Goal: Information Seeking & Learning: Learn about a topic

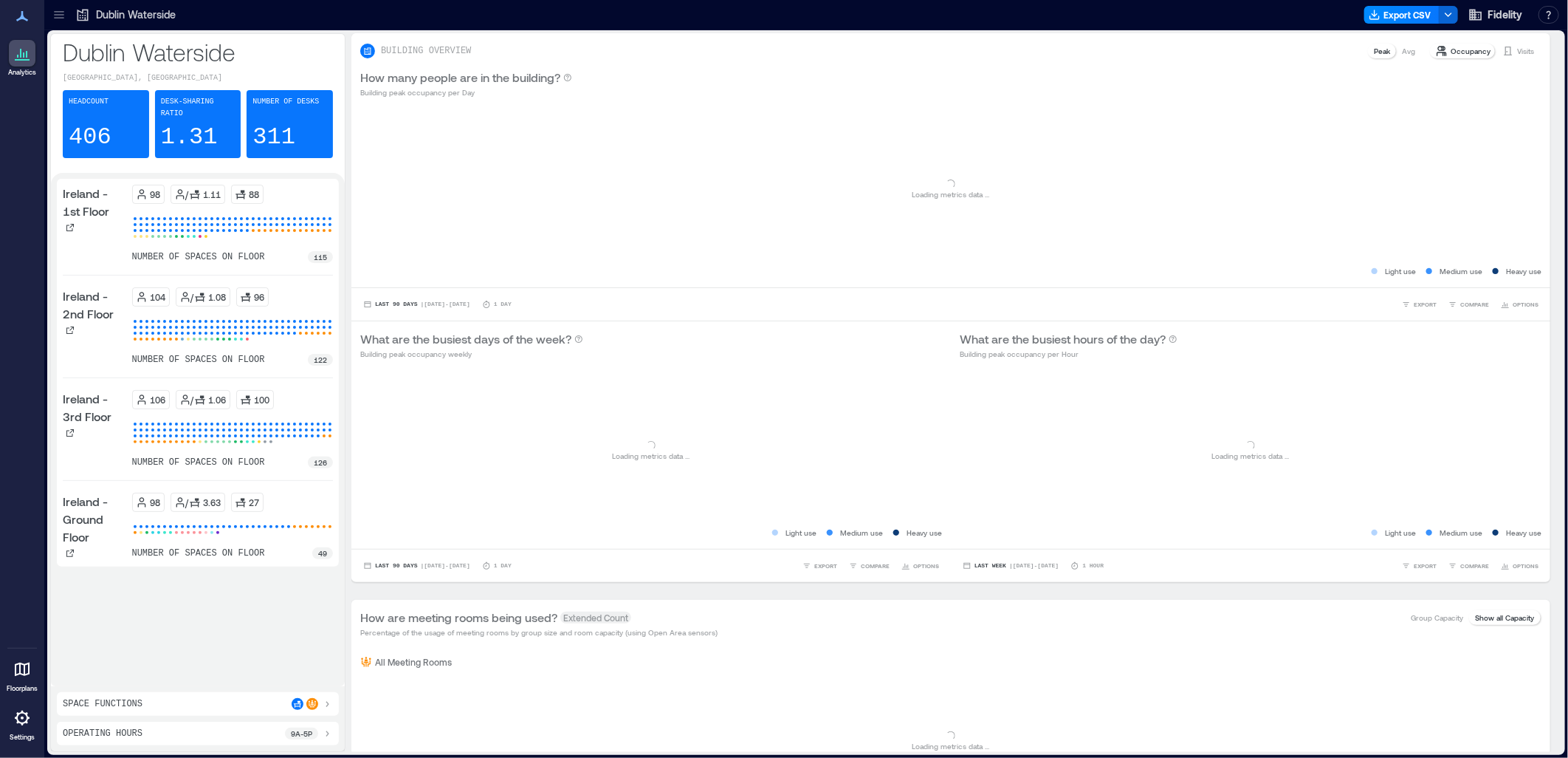
click at [105, 18] on p "Dublin Waterside" at bounding box center [136, 15] width 79 height 15
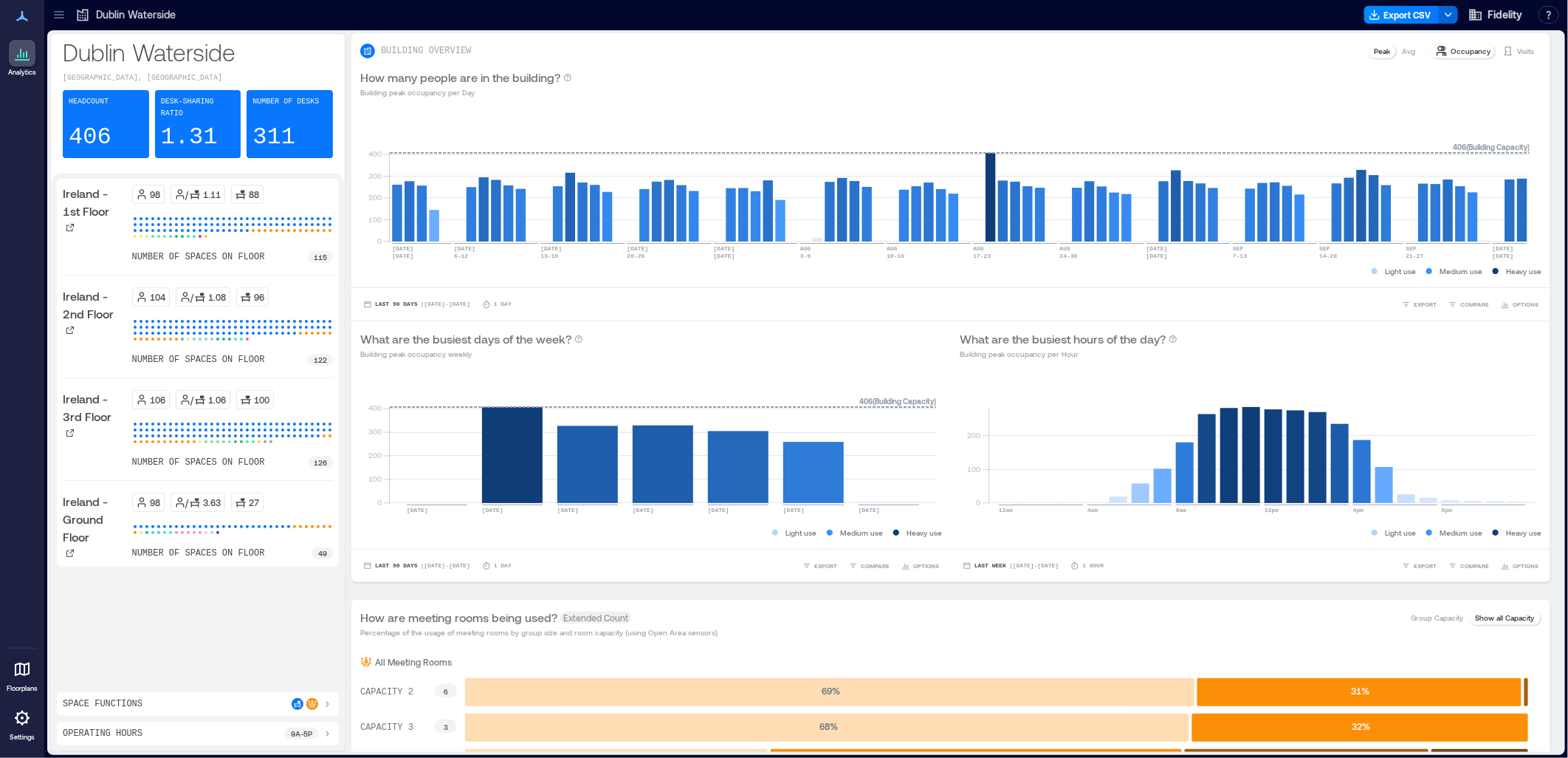
click at [56, 21] on icon at bounding box center [59, 15] width 14 height 15
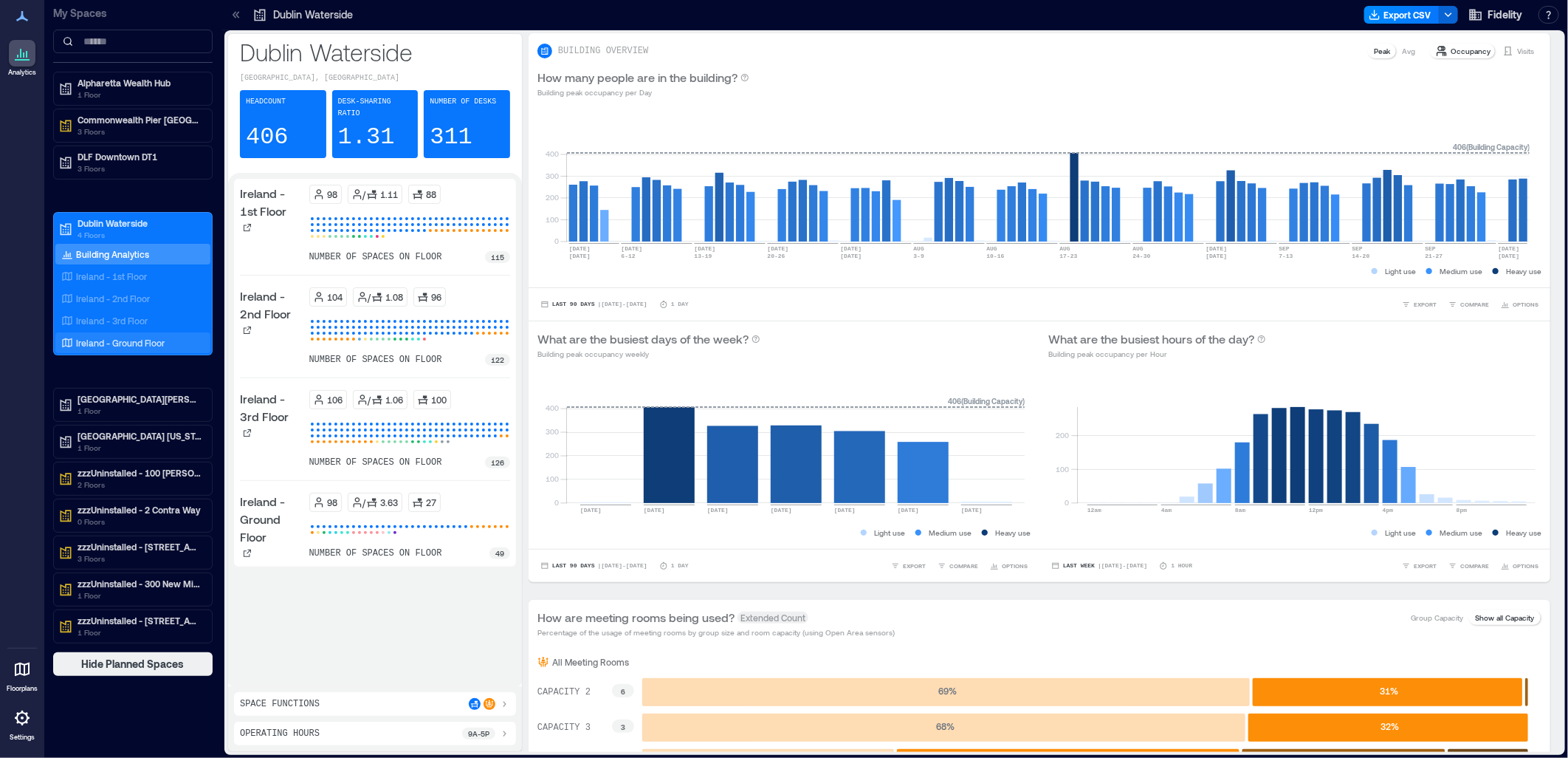
click at [124, 340] on p "Ireland - Ground Floor" at bounding box center [121, 342] width 89 height 11
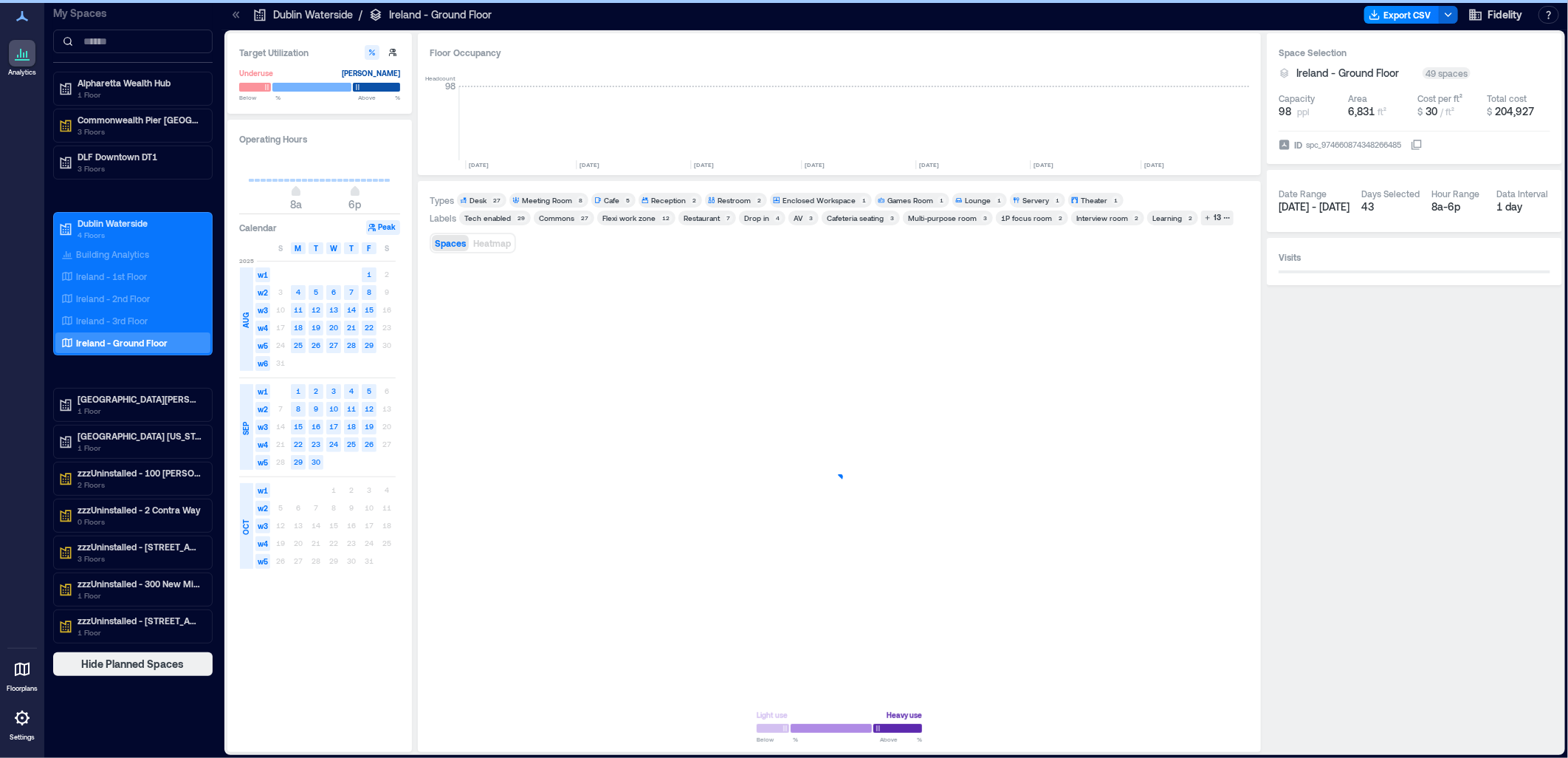
scroll to position [0, 3939]
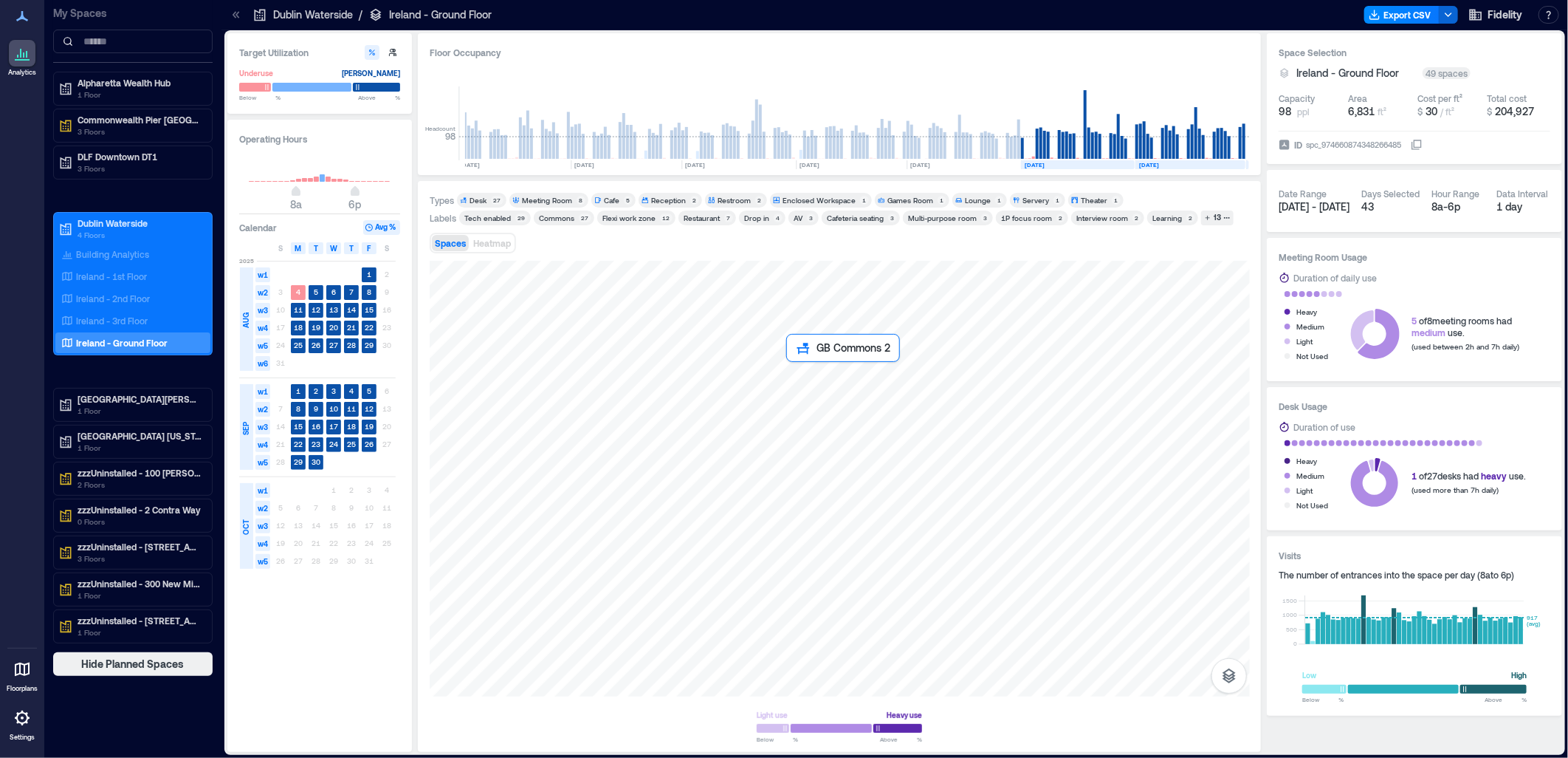
click at [846, 456] on div at bounding box center [839, 478] width 820 height 436
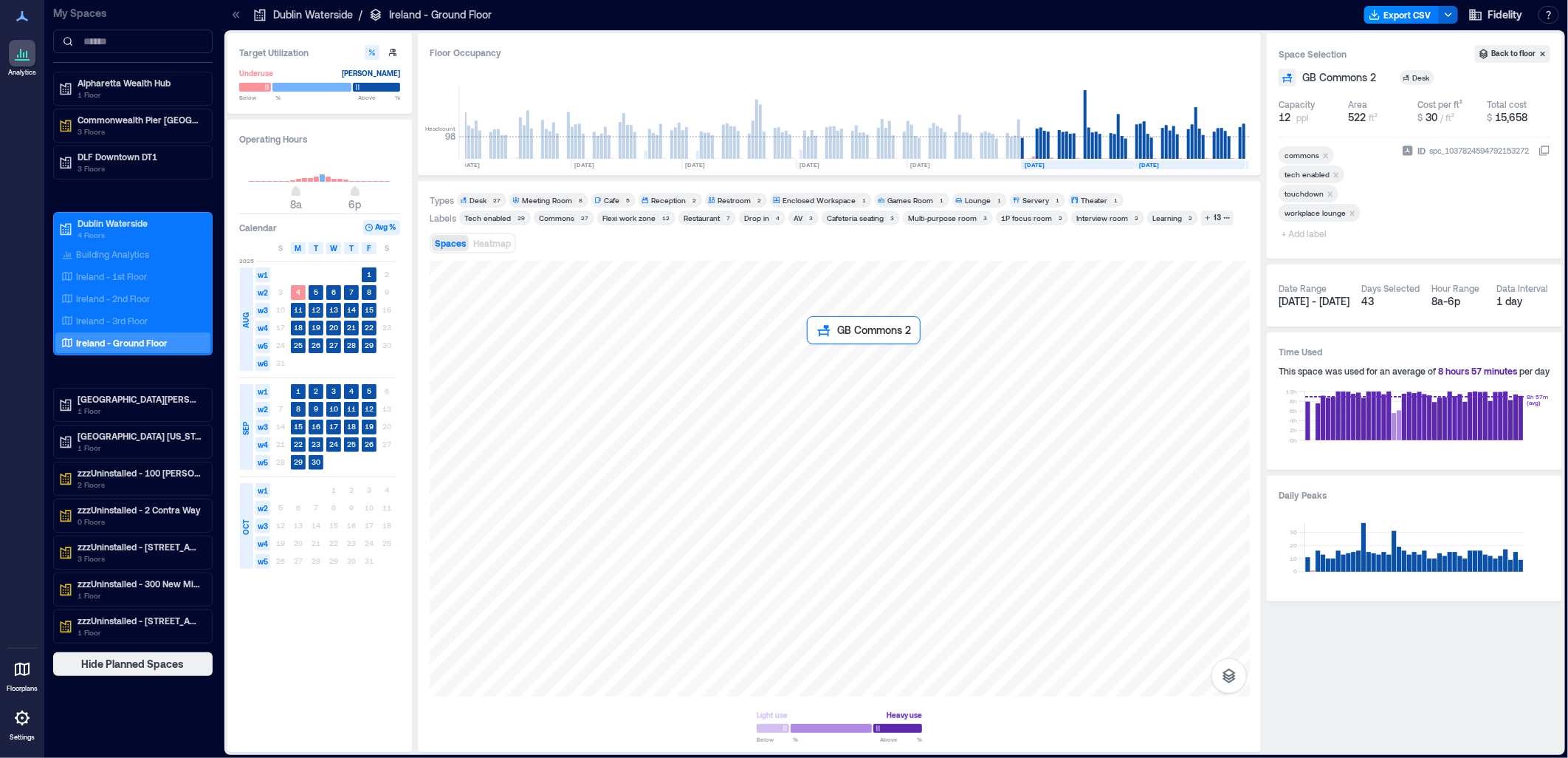
click at [866, 408] on div at bounding box center [839, 478] width 820 height 436
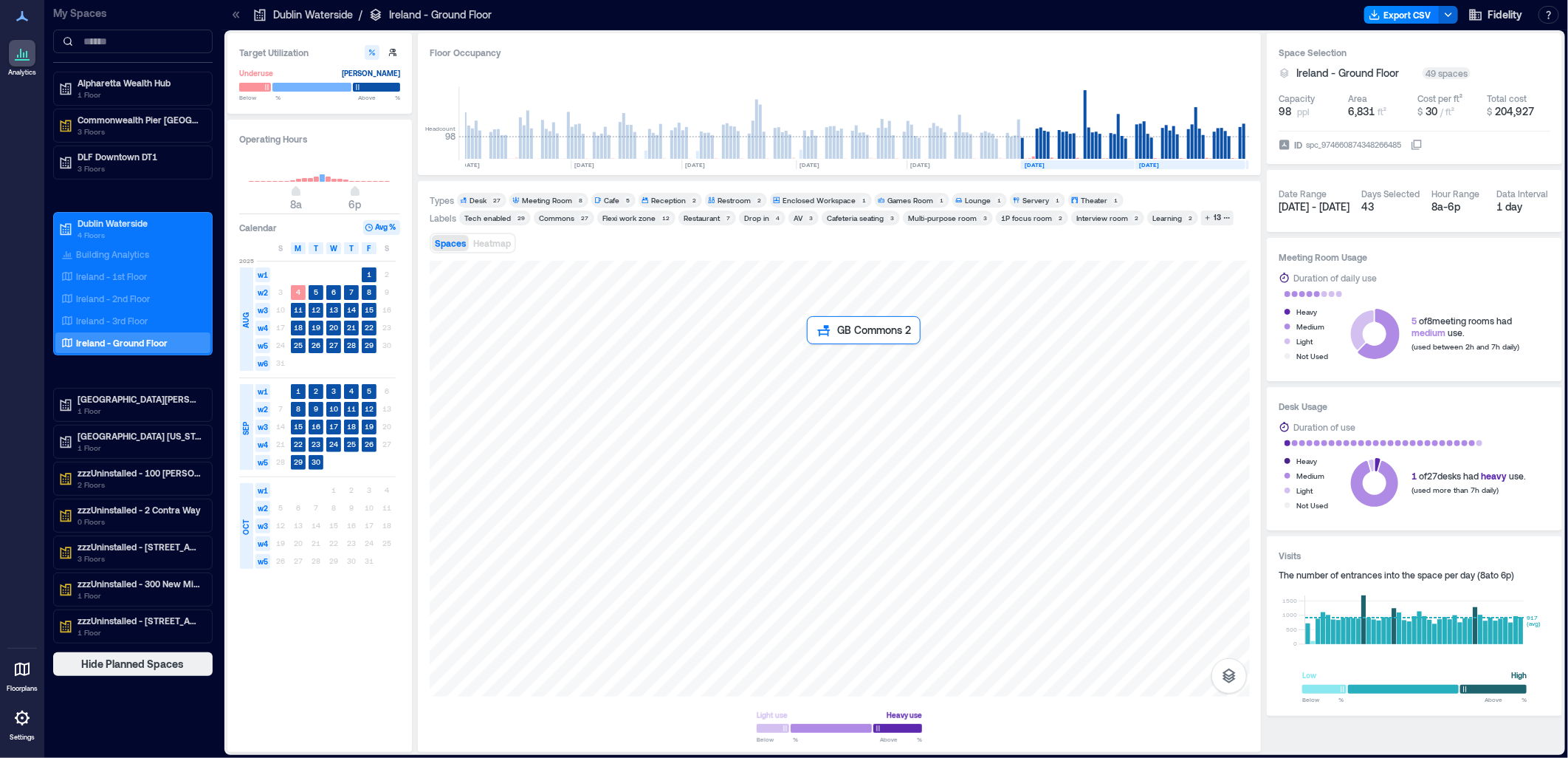
click at [888, 416] on div at bounding box center [839, 478] width 820 height 436
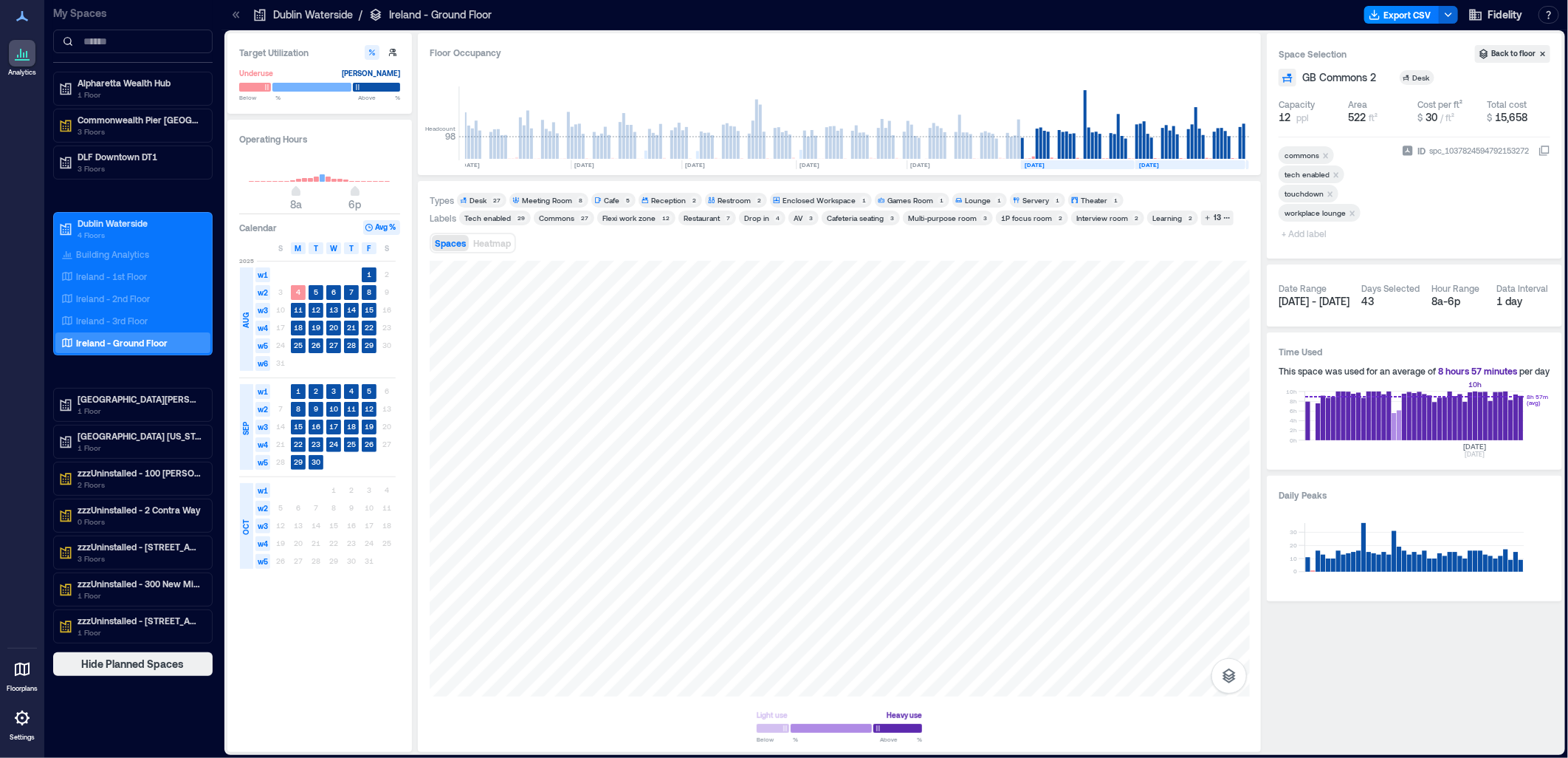
click at [1476, 402] on rect at bounding box center [1414, 416] width 218 height 49
click at [490, 247] on span "Heatmap" at bounding box center [491, 243] width 37 height 11
click at [137, 268] on div "Ireland - 1st Floor" at bounding box center [133, 276] width 155 height 21
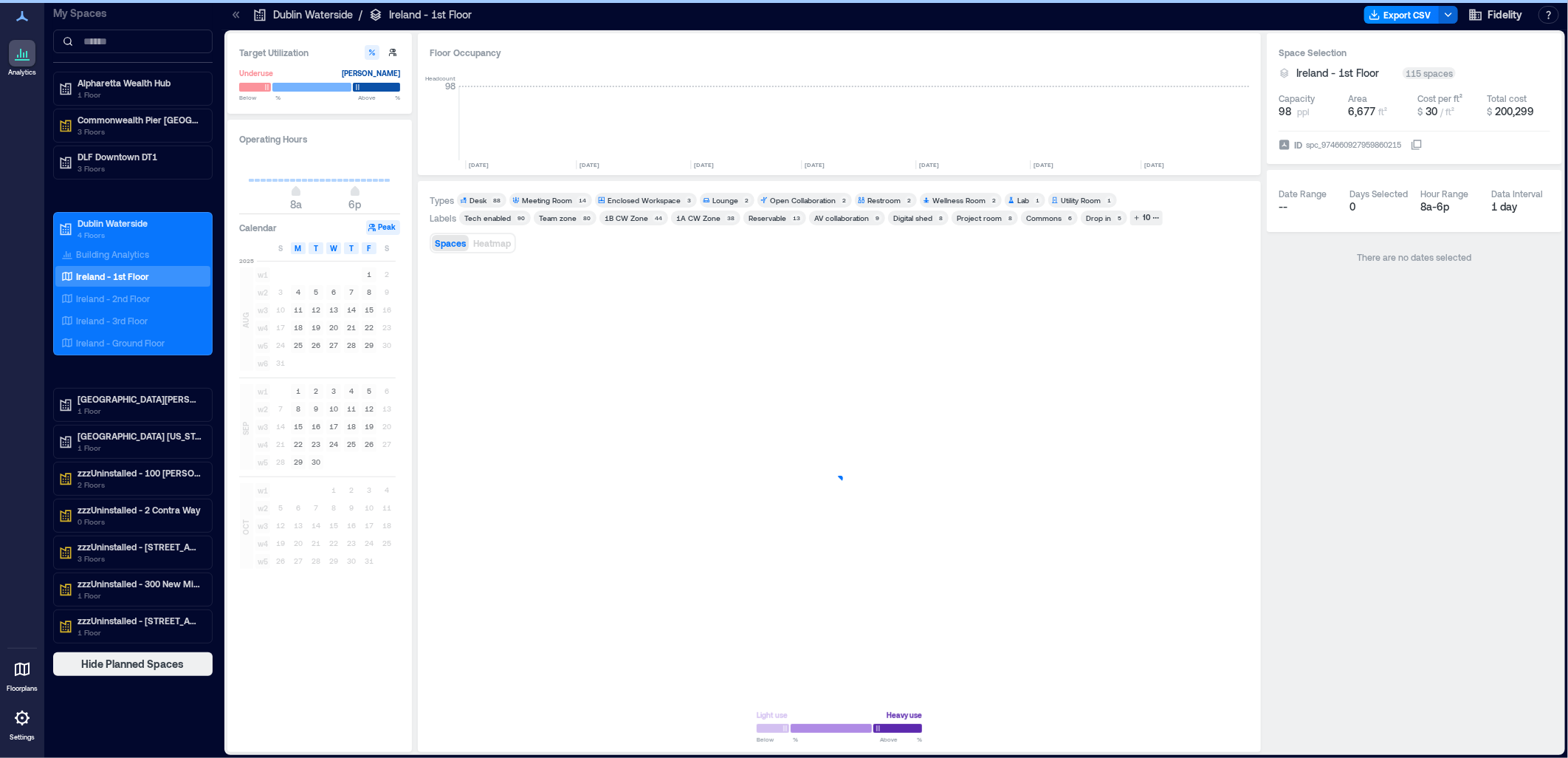
scroll to position [0, 3939]
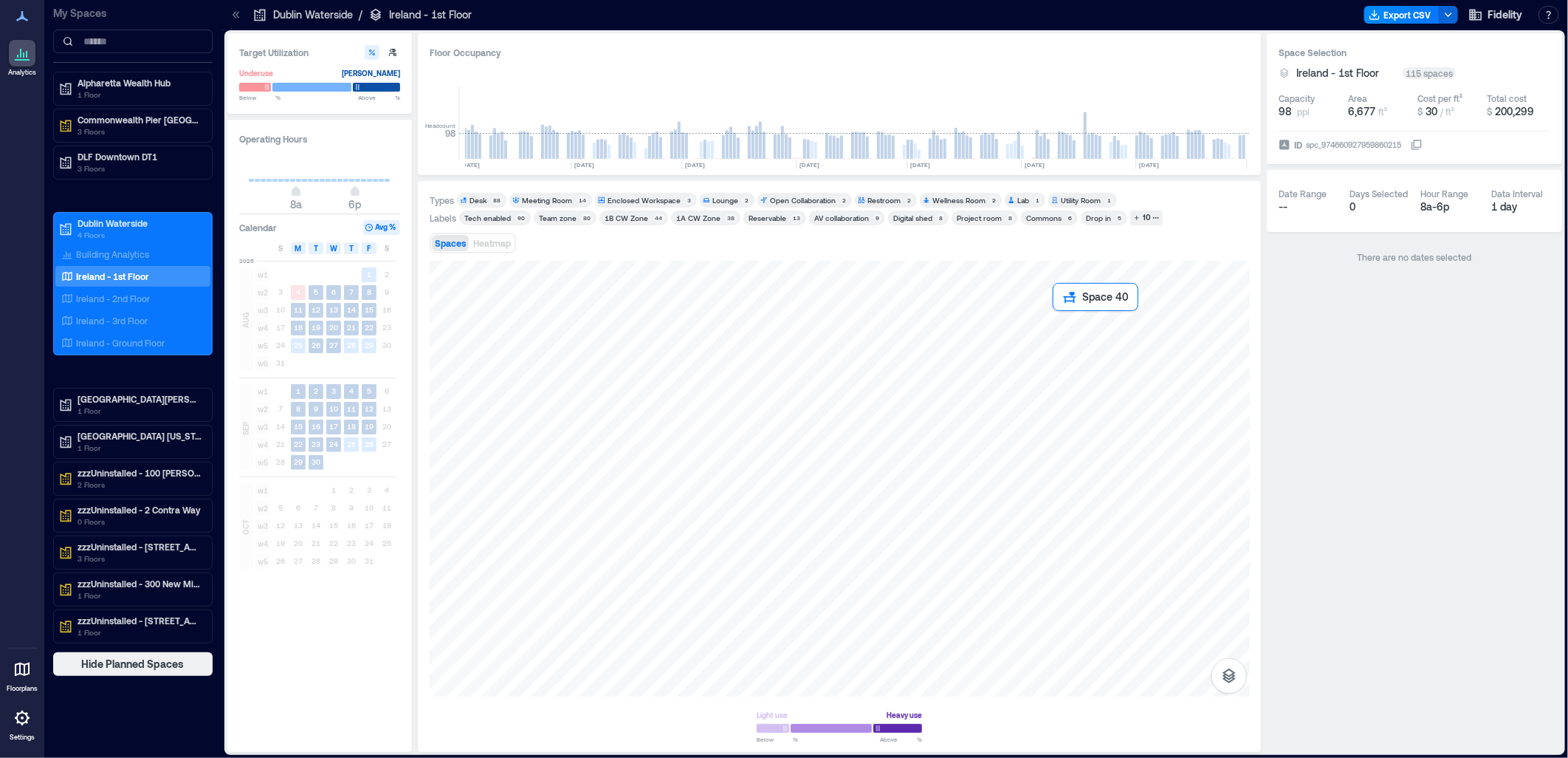
click at [1073, 352] on div at bounding box center [839, 478] width 820 height 436
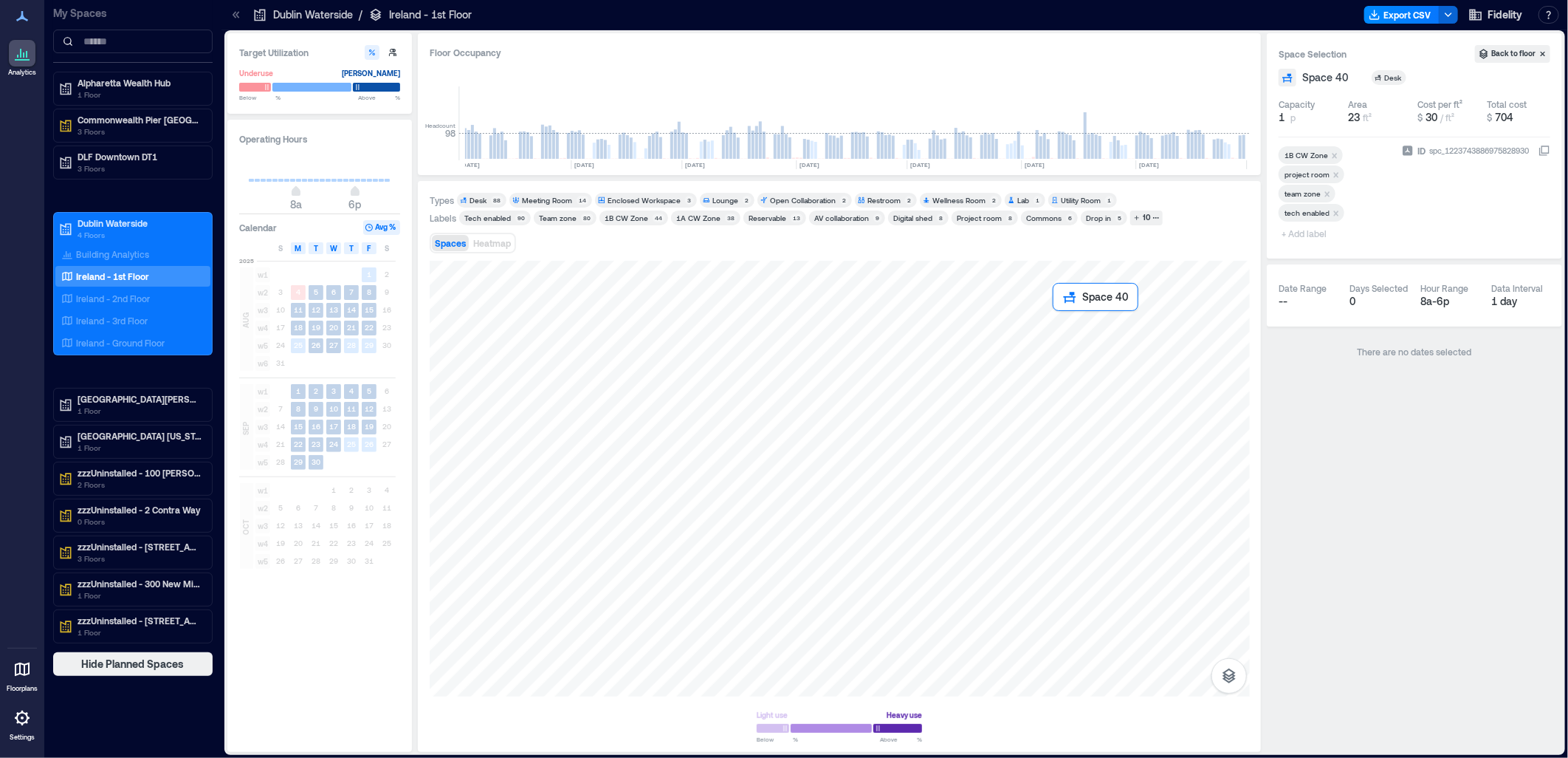
click at [1085, 343] on div at bounding box center [839, 478] width 820 height 436
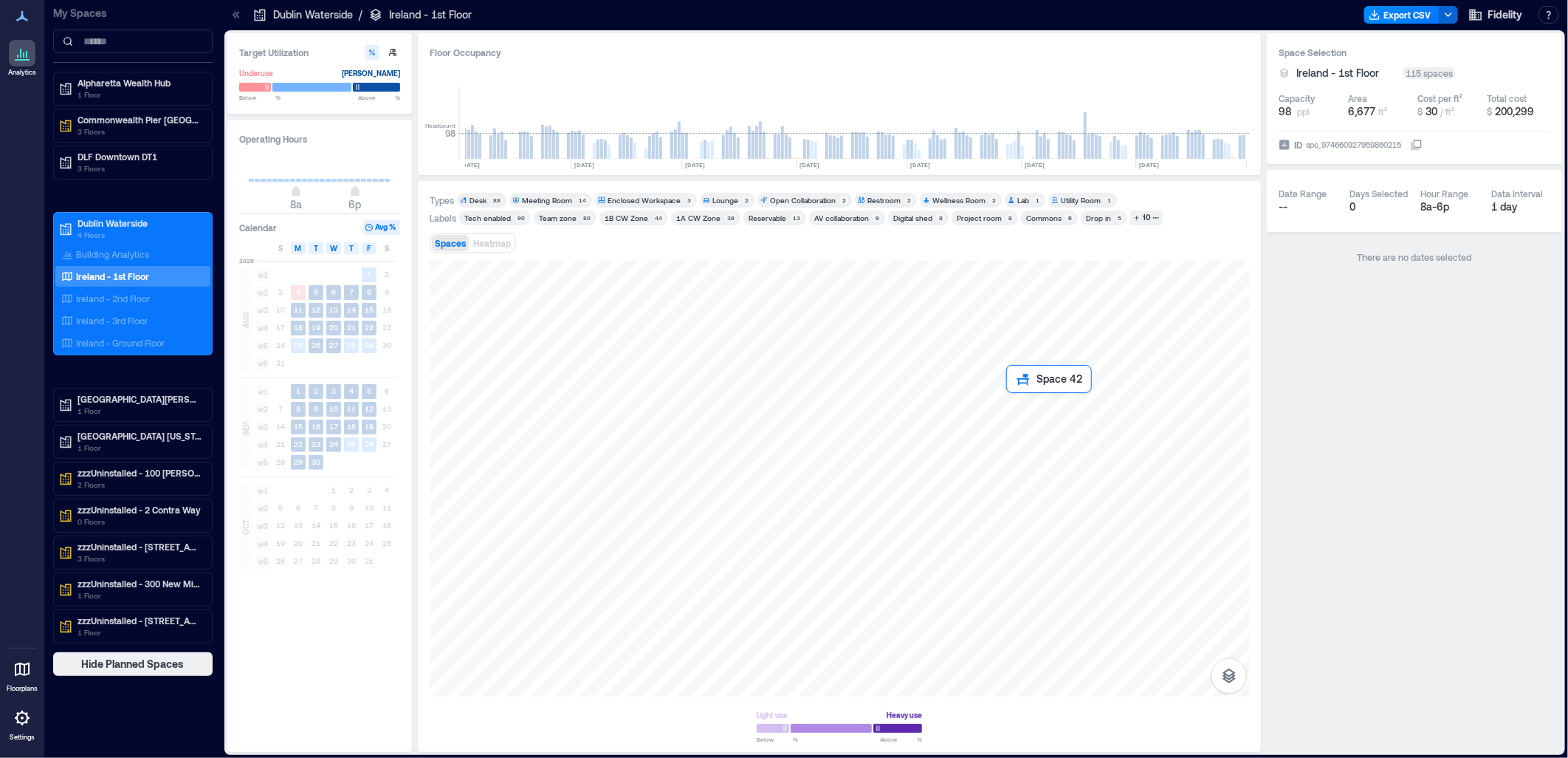
click at [1030, 427] on div at bounding box center [839, 478] width 820 height 436
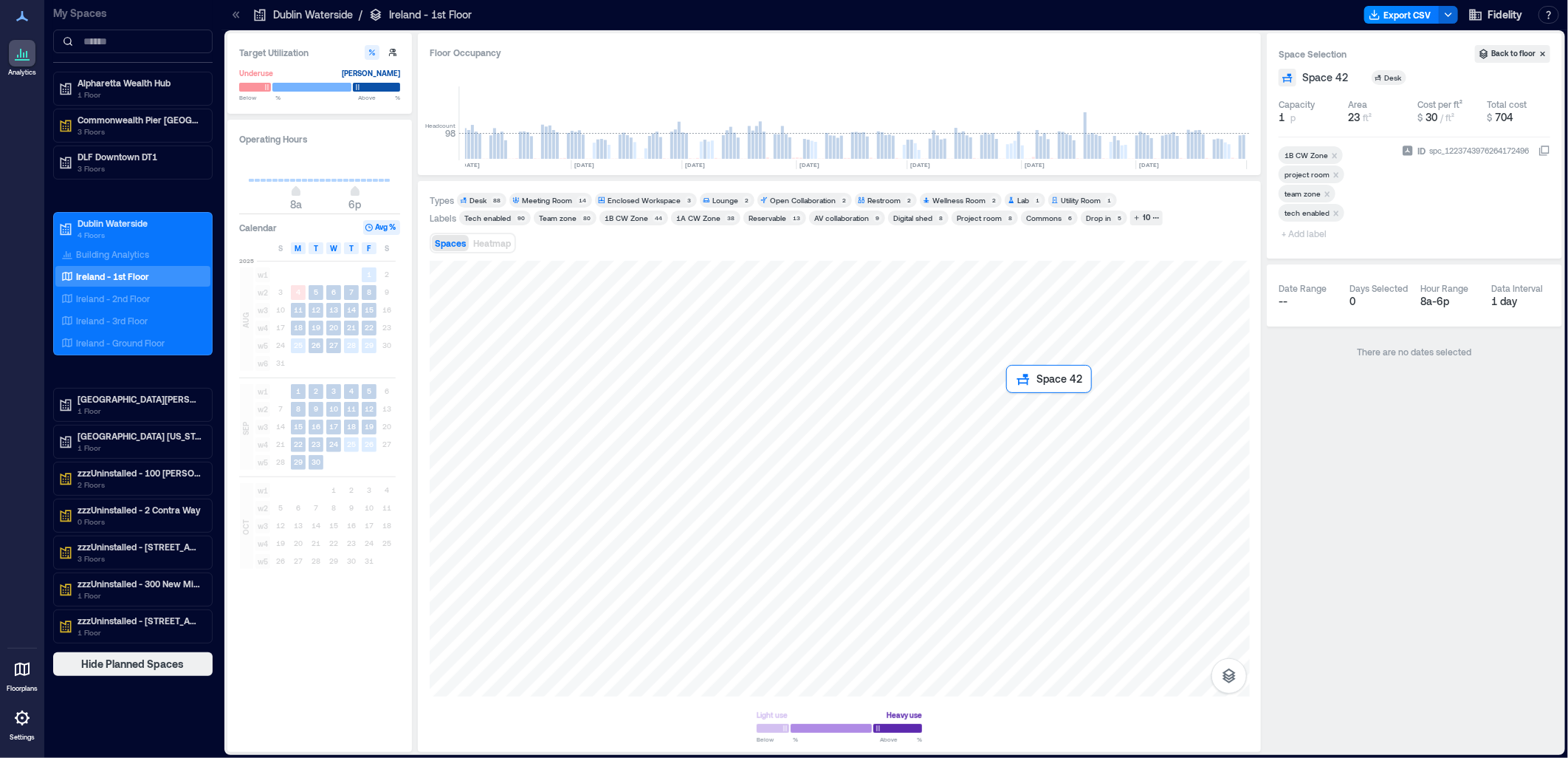
click at [1048, 433] on div at bounding box center [839, 478] width 820 height 436
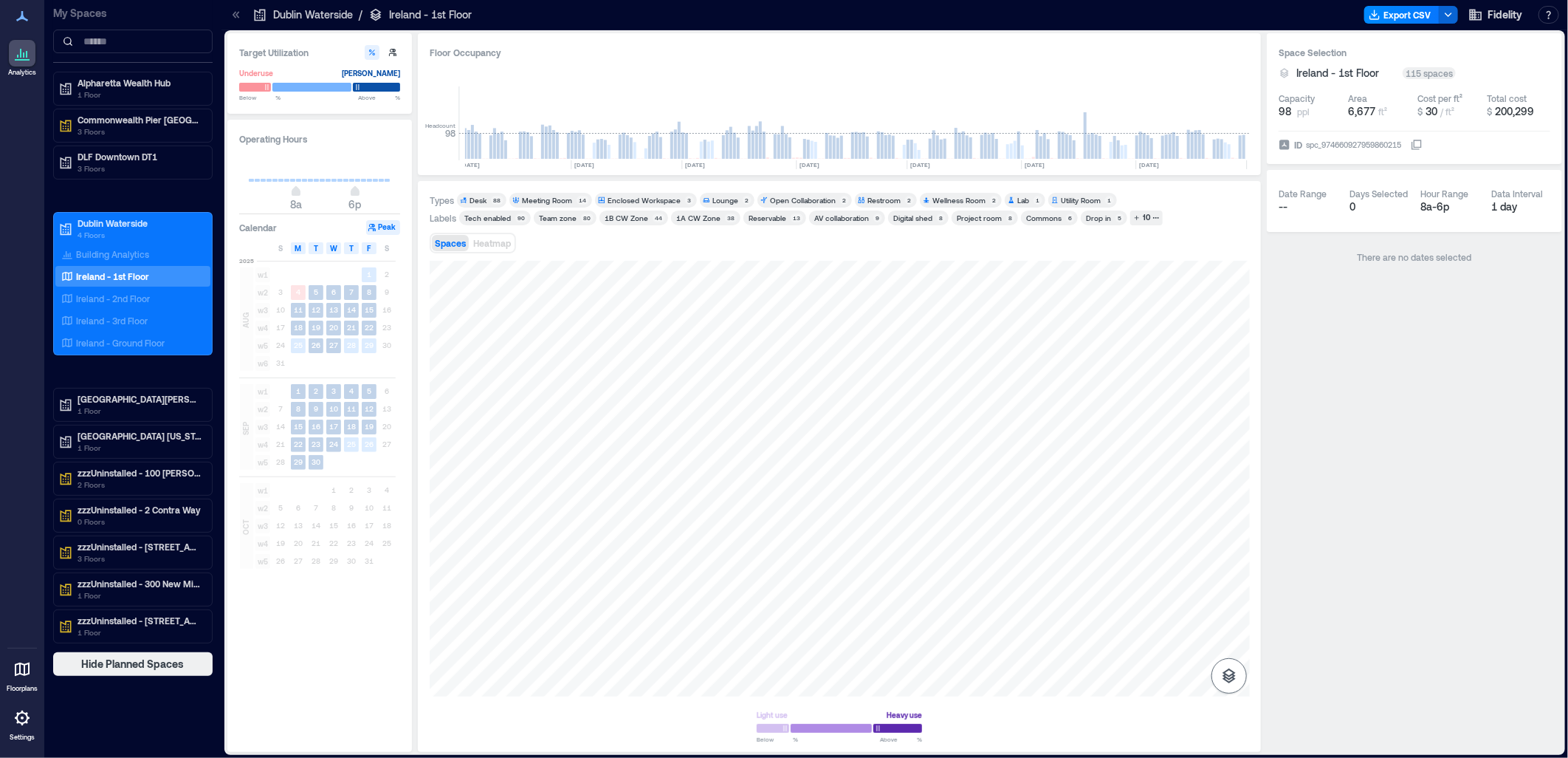
click at [1226, 676] on icon "button" at bounding box center [1228, 676] width 18 height 18
click at [1234, 637] on icon "button" at bounding box center [1228, 632] width 18 height 18
click at [1232, 601] on icon "button" at bounding box center [1228, 597] width 14 height 13
click at [1232, 635] on icon "button" at bounding box center [1228, 632] width 18 height 18
click at [1451, 19] on icon "button" at bounding box center [1447, 15] width 11 height 11
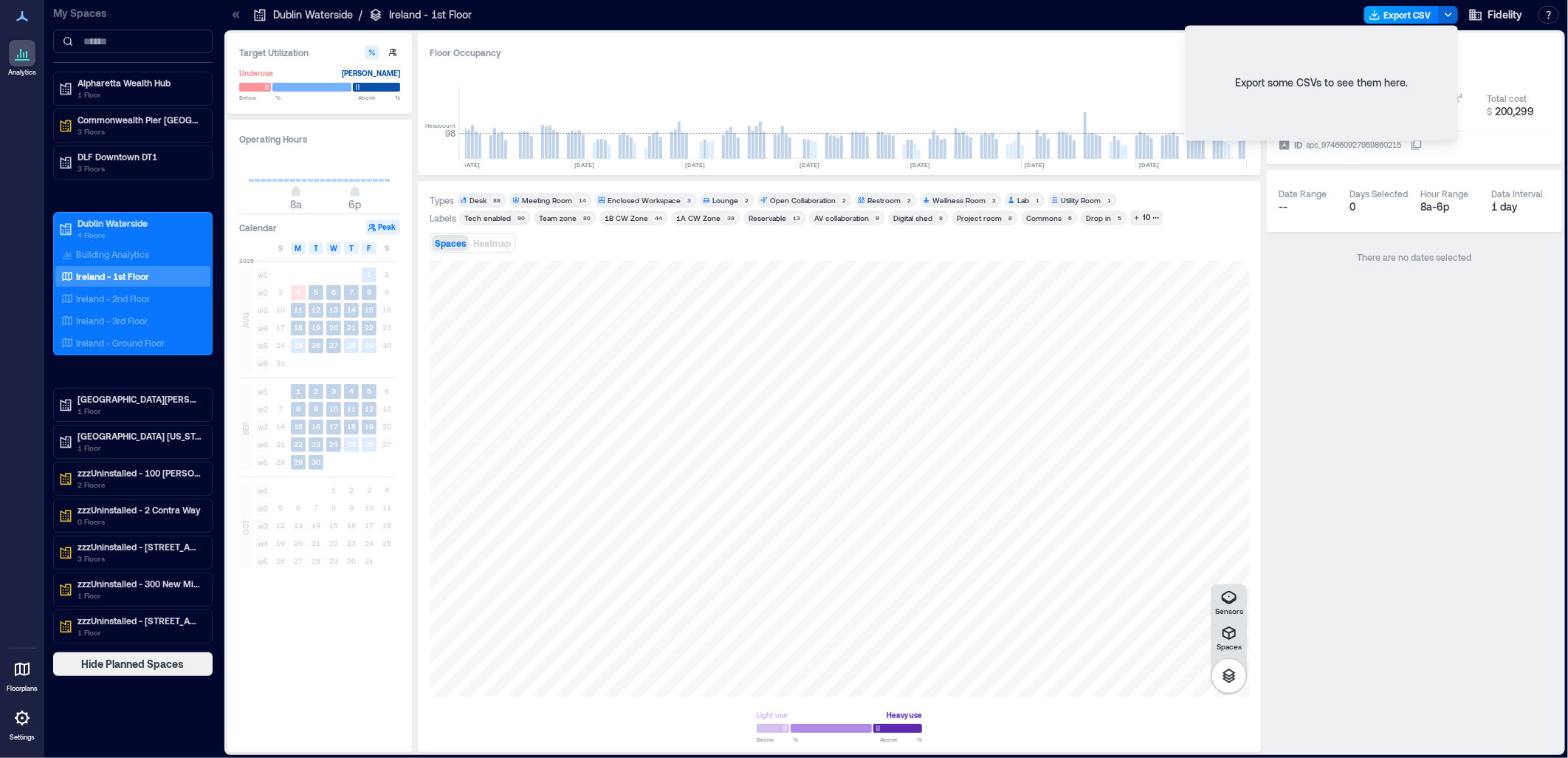
click at [1400, 12] on button "Export CSV" at bounding box center [1402, 15] width 76 height 18
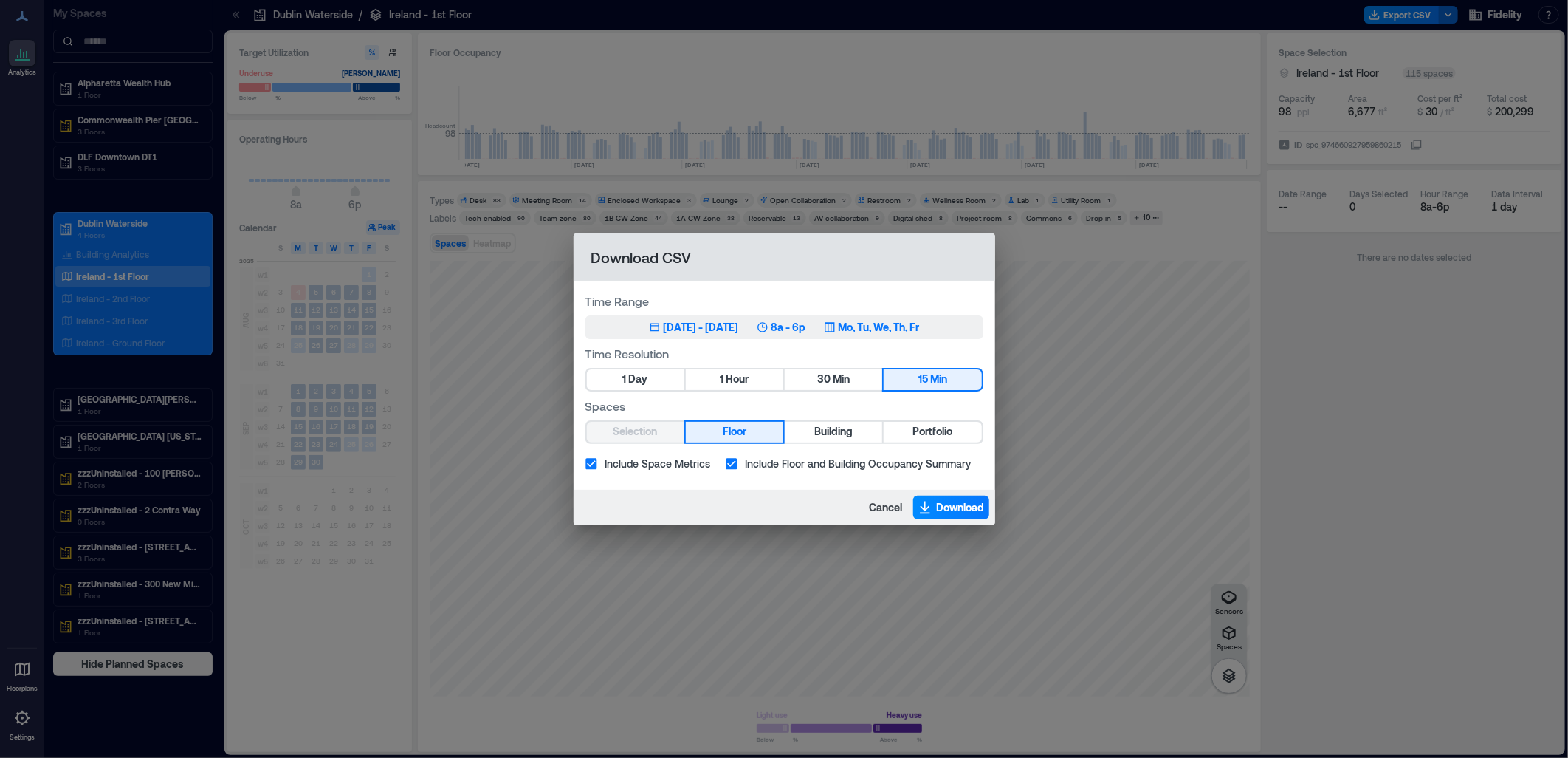
click at [711, 326] on div "[DATE] - [DATE]" at bounding box center [701, 327] width 76 height 15
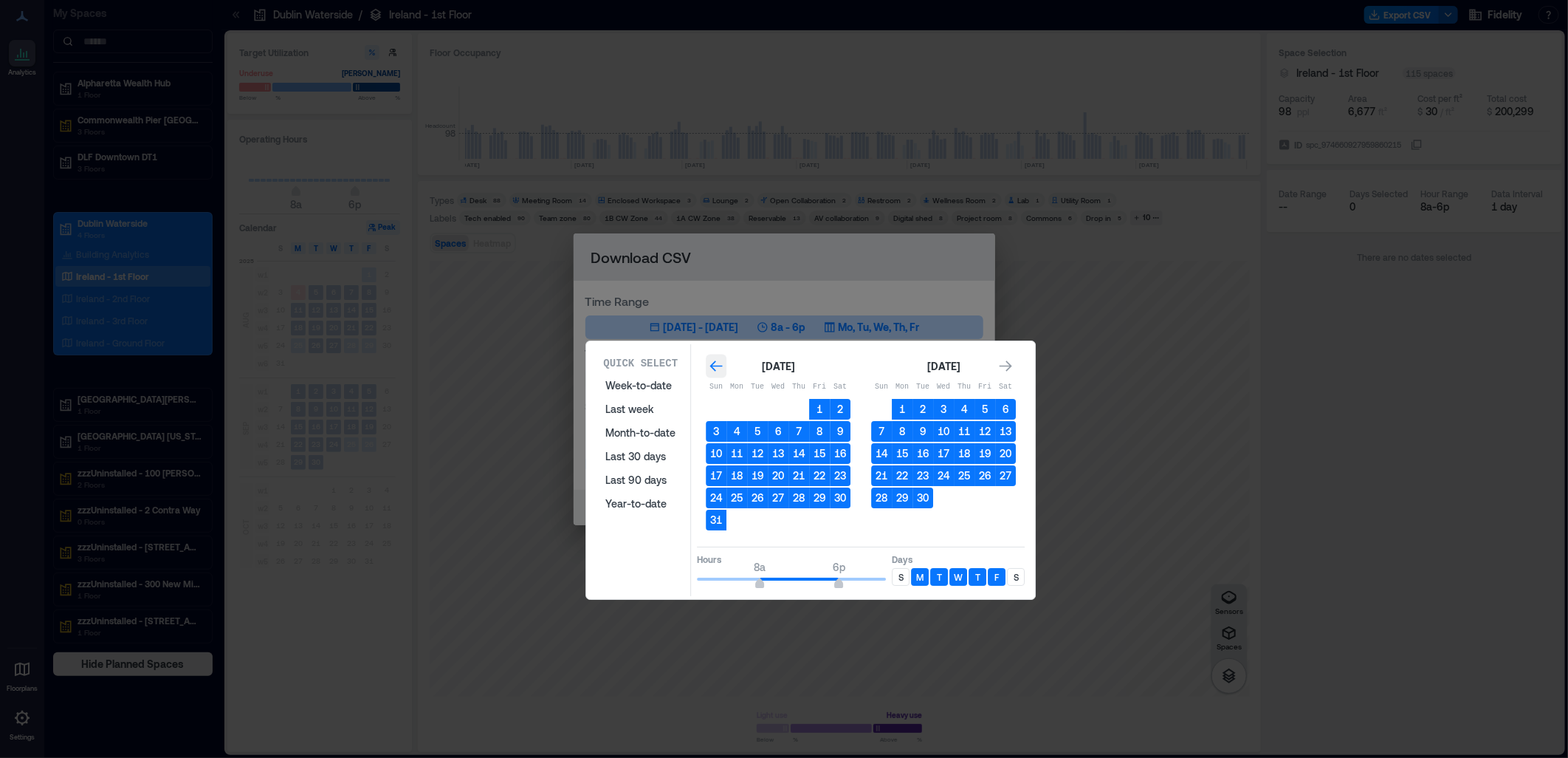
click at [710, 359] on icon "Go to previous month" at bounding box center [716, 366] width 14 height 15
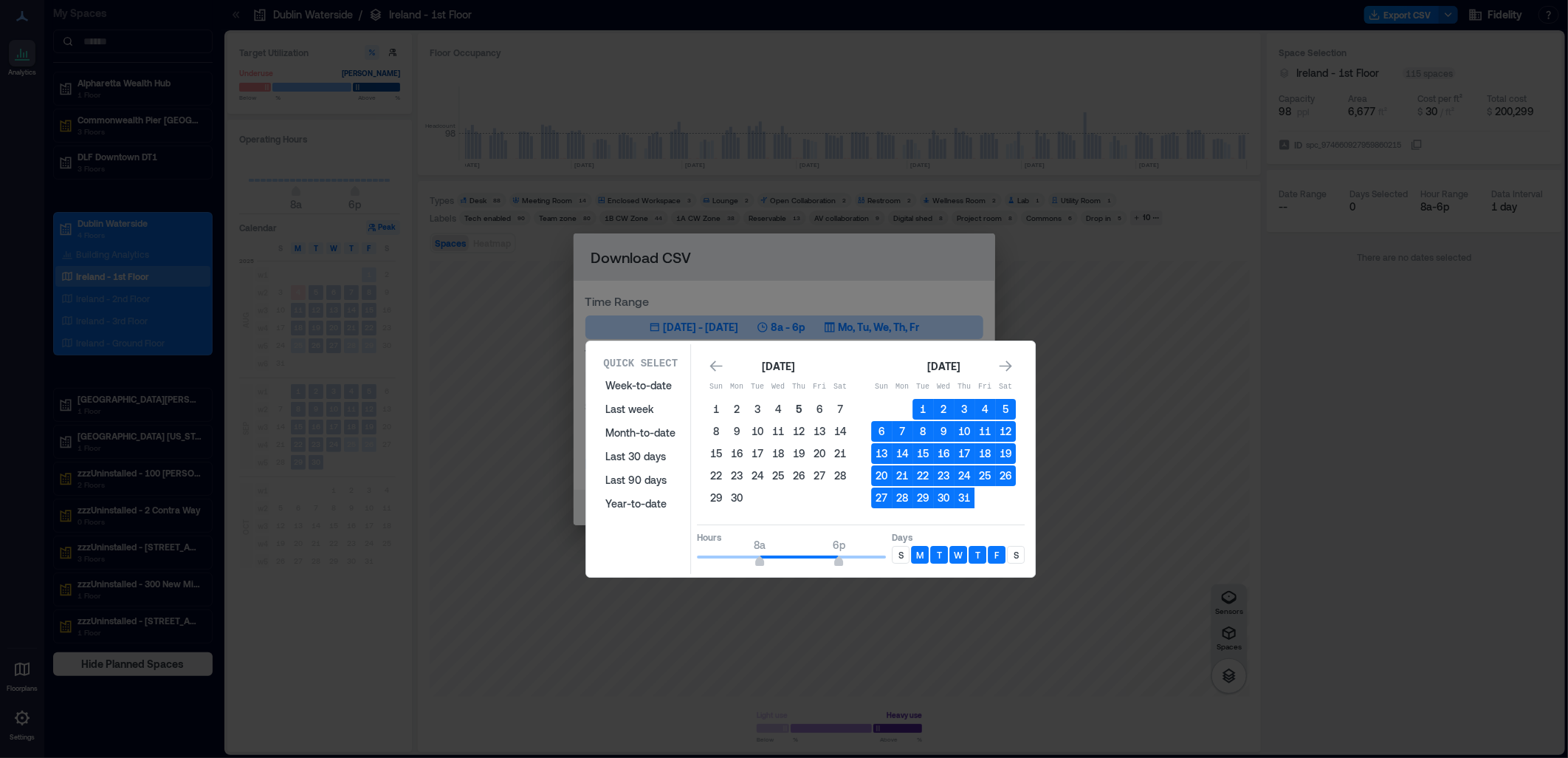
click at [798, 412] on button "5" at bounding box center [798, 408] width 21 height 21
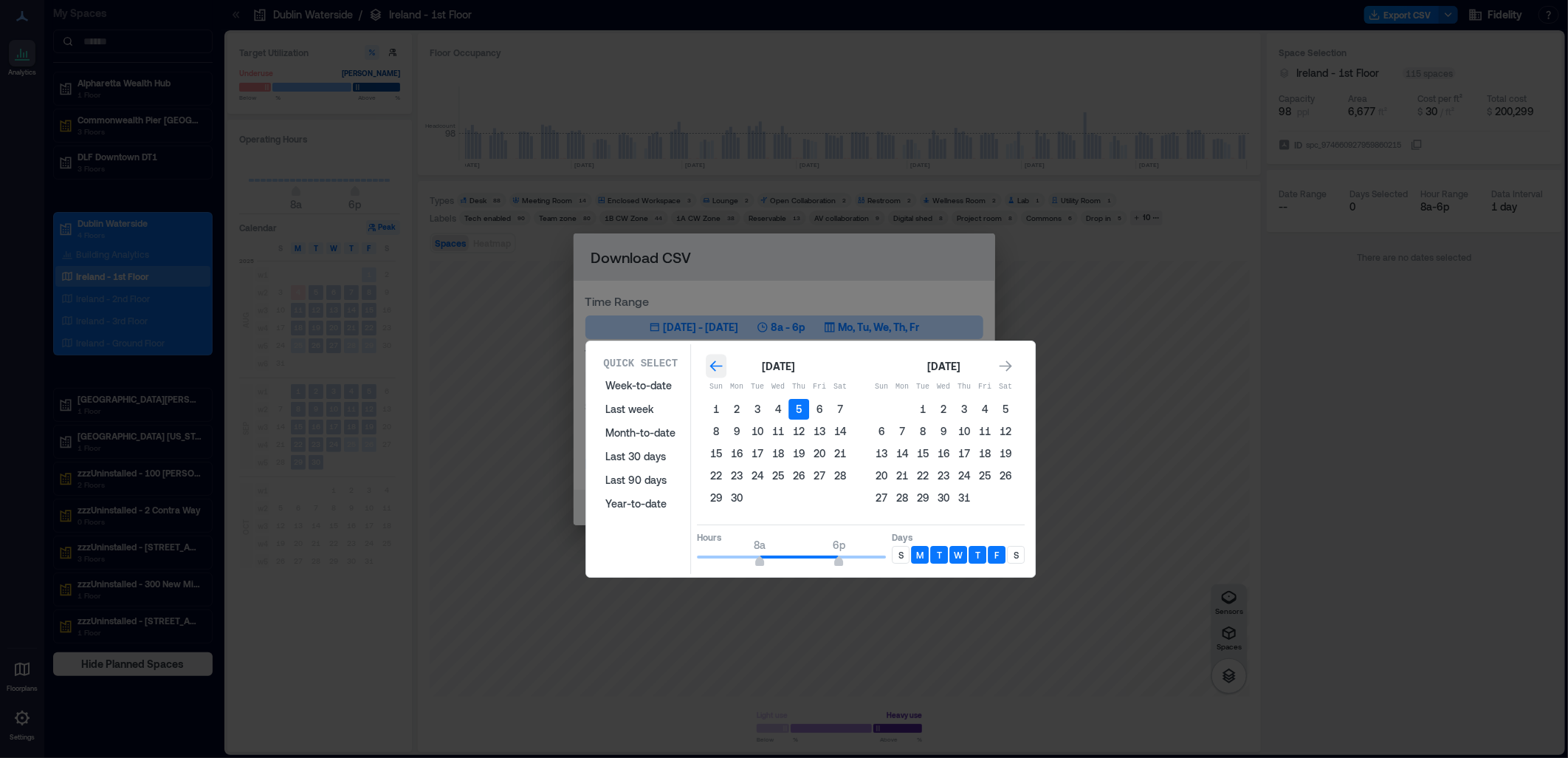
click at [713, 370] on icon "Go to previous month" at bounding box center [716, 366] width 12 height 11
click at [712, 364] on icon "Go to previous month" at bounding box center [716, 366] width 12 height 11
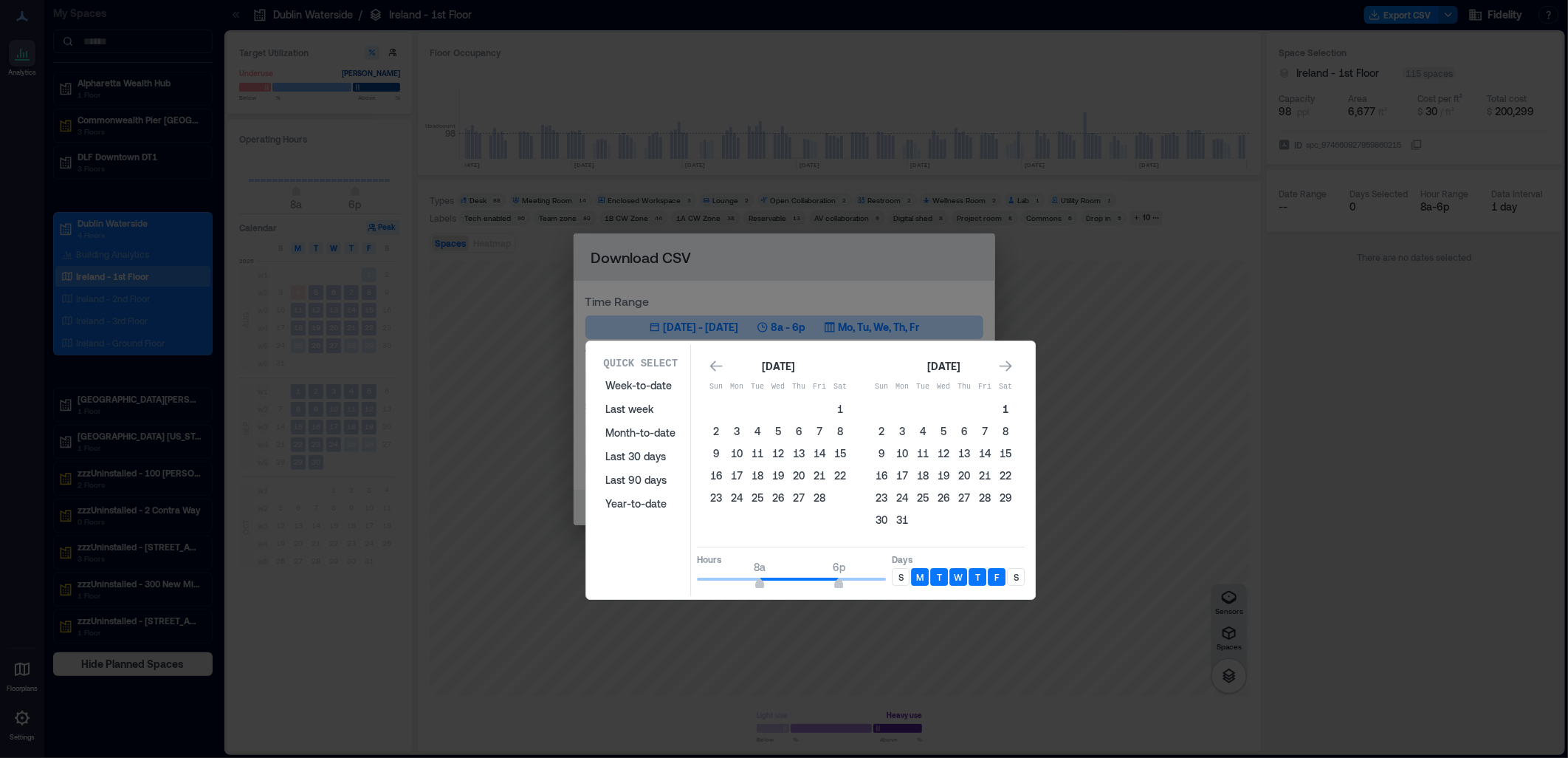
click at [1006, 408] on button "1" at bounding box center [1005, 408] width 21 height 21
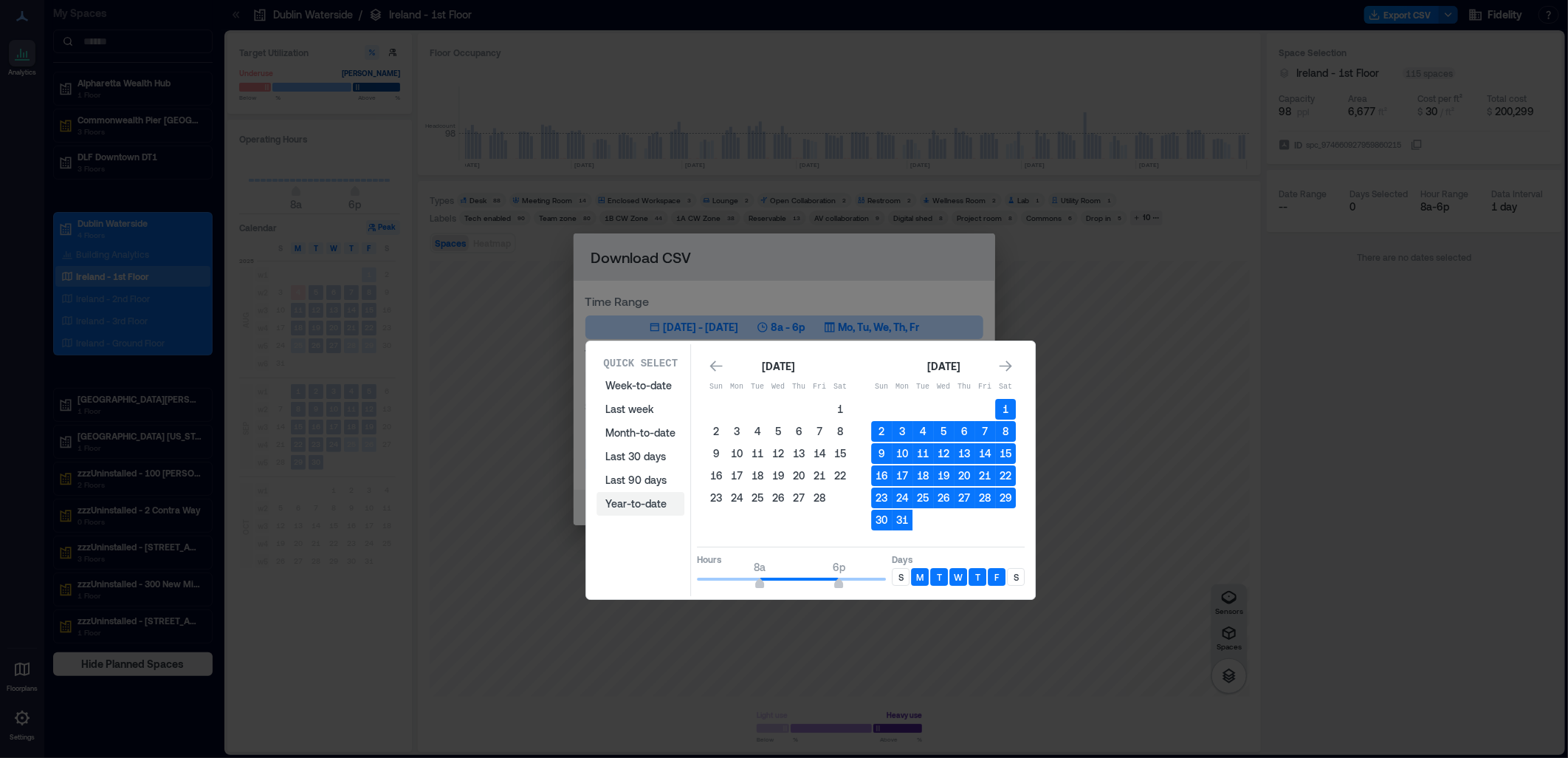
click at [655, 495] on button "Year-to-date" at bounding box center [640, 503] width 88 height 24
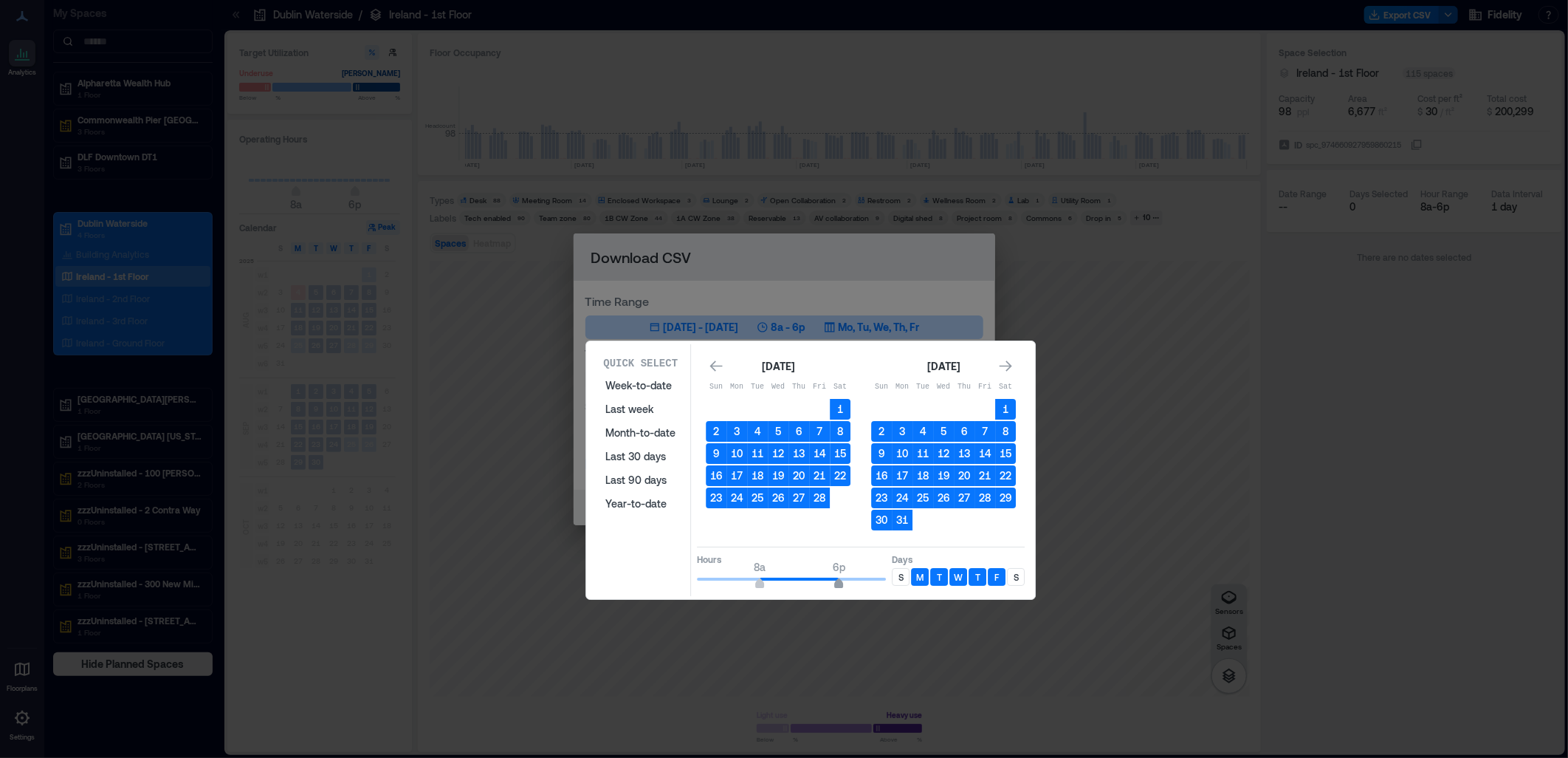
type input "**"
drag, startPoint x: 840, startPoint y: 576, endPoint x: 831, endPoint y: 573, distance: 9.5
click at [831, 582] on span "5p" at bounding box center [831, 585] width 9 height 6
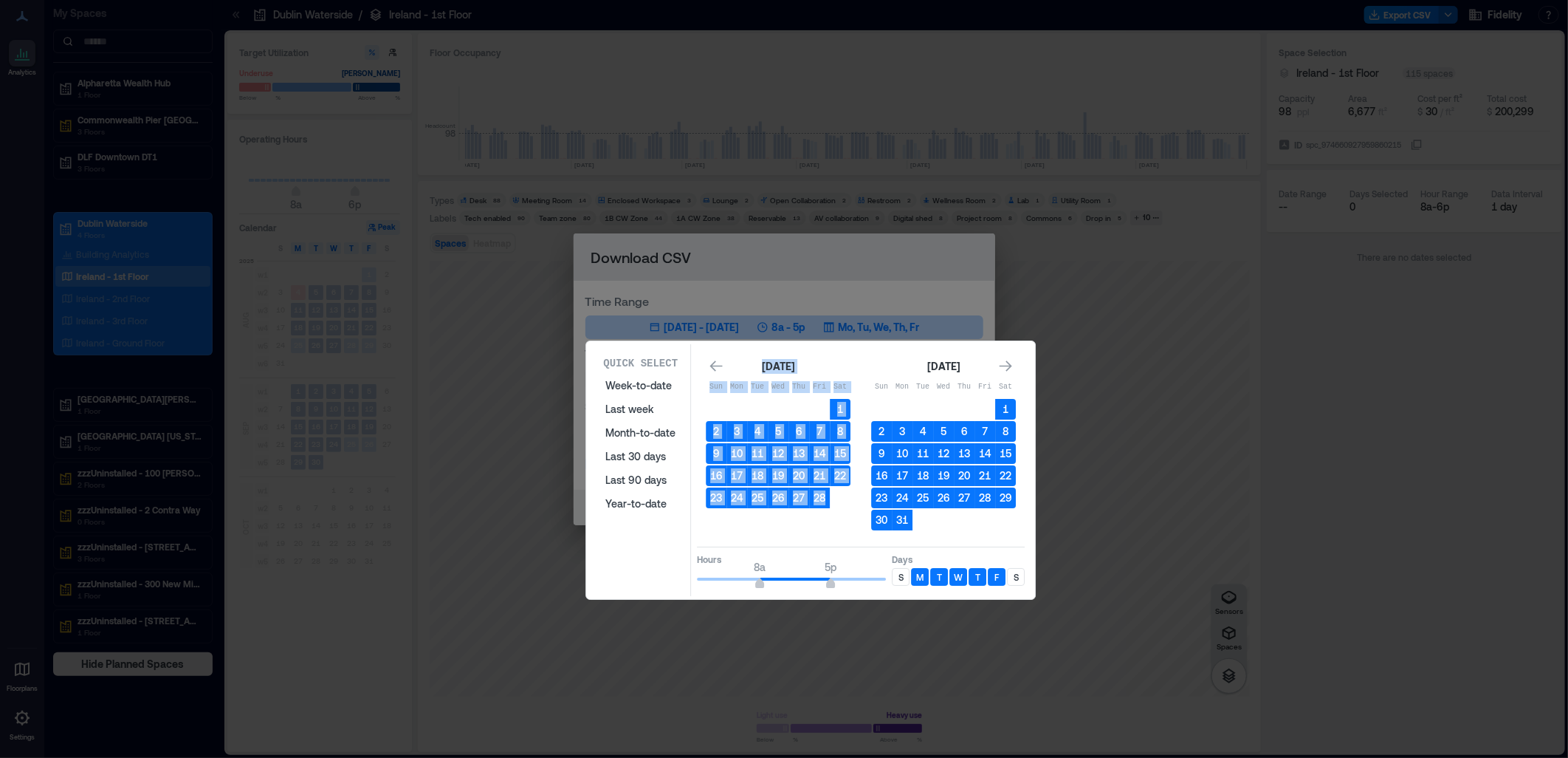
drag, startPoint x: 864, startPoint y: 354, endPoint x: 788, endPoint y: 341, distance: 77.1
click at [788, 341] on div "Quick Select Week-to-date Last week Month-to-date Last 30 days Last 90 days Yea…" at bounding box center [810, 470] width 449 height 258
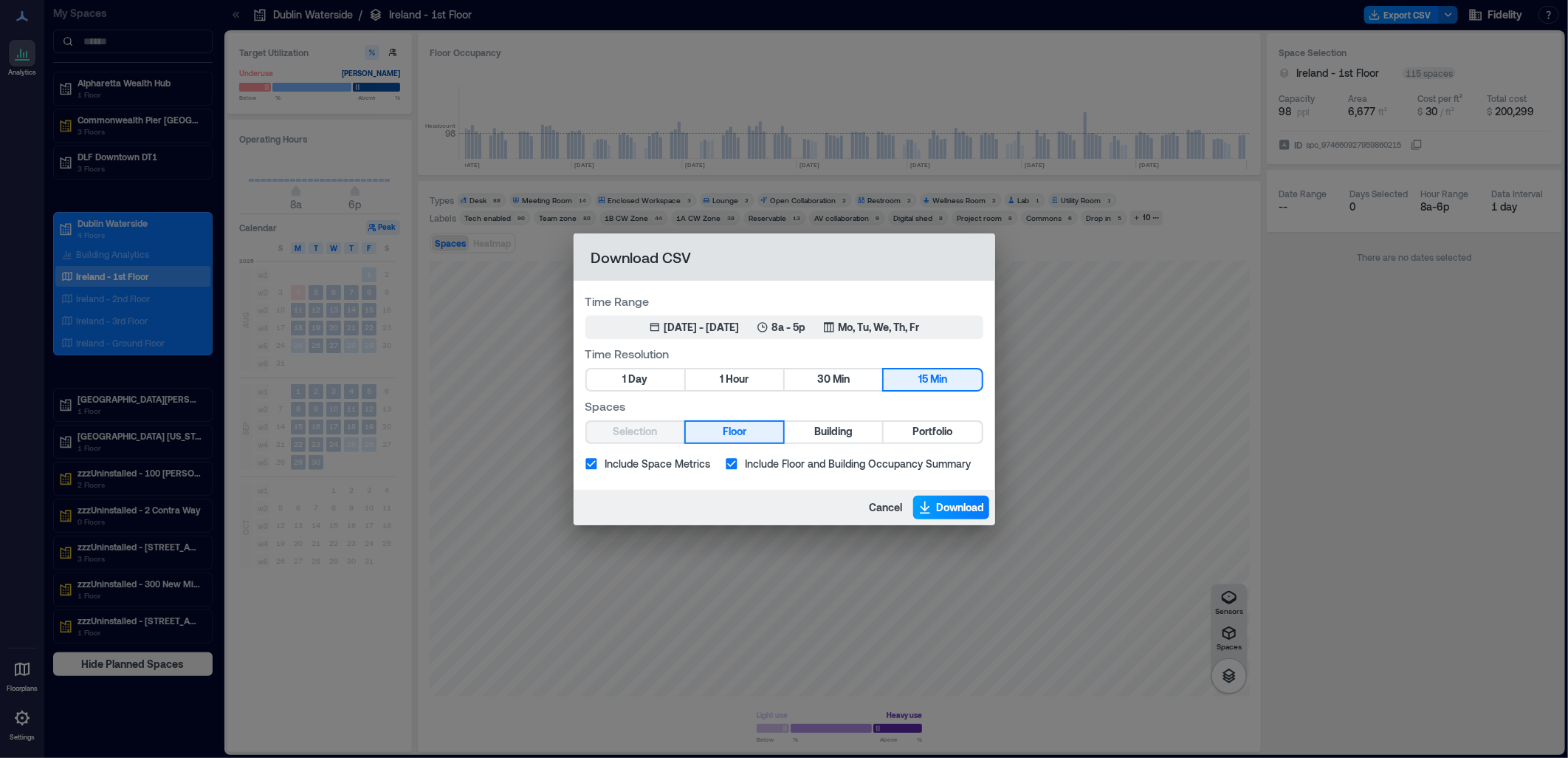
click at [943, 509] on span "Download" at bounding box center [961, 507] width 48 height 15
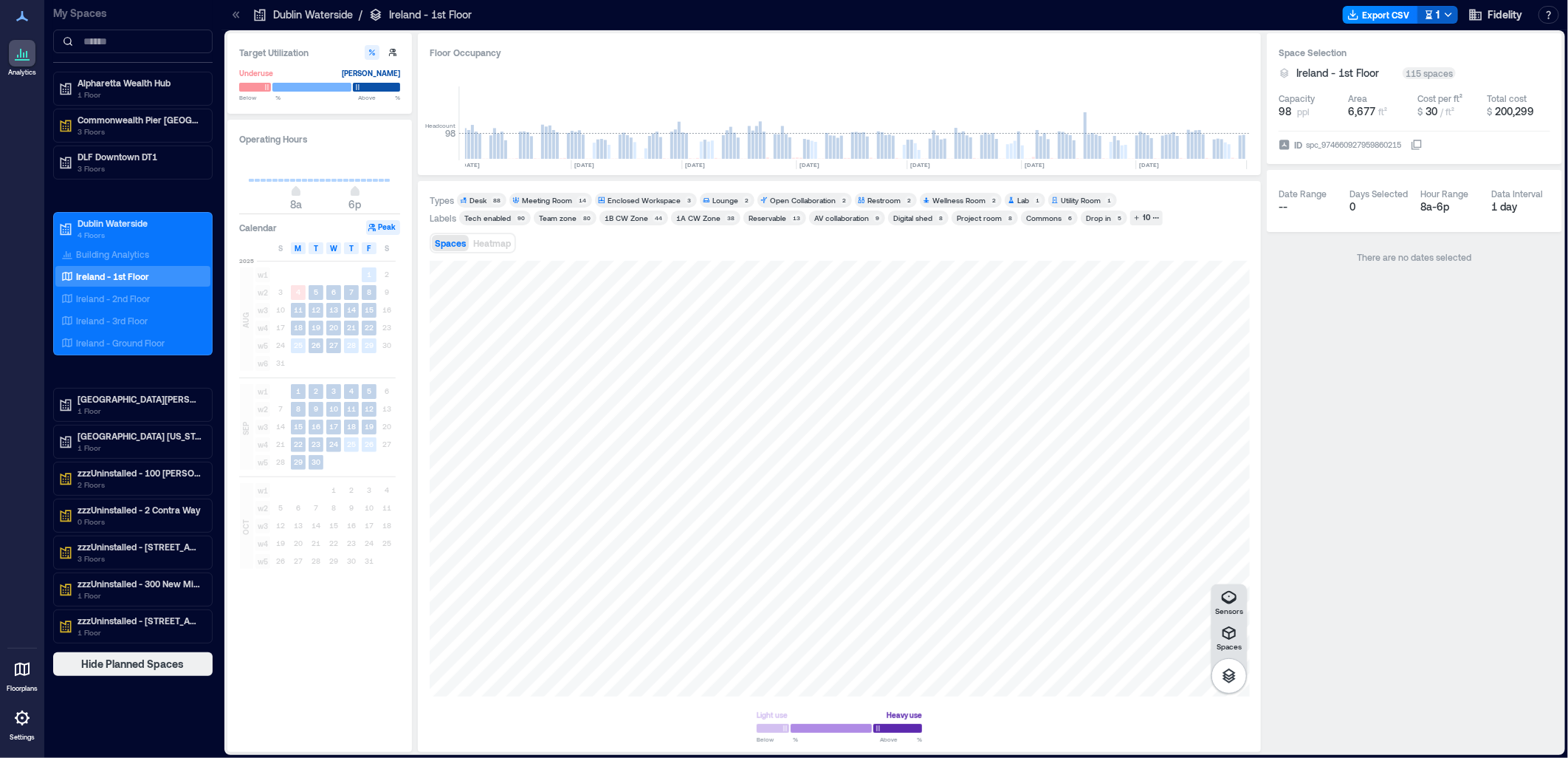
click at [1439, 16] on div "1" at bounding box center [1431, 15] width 15 height 18
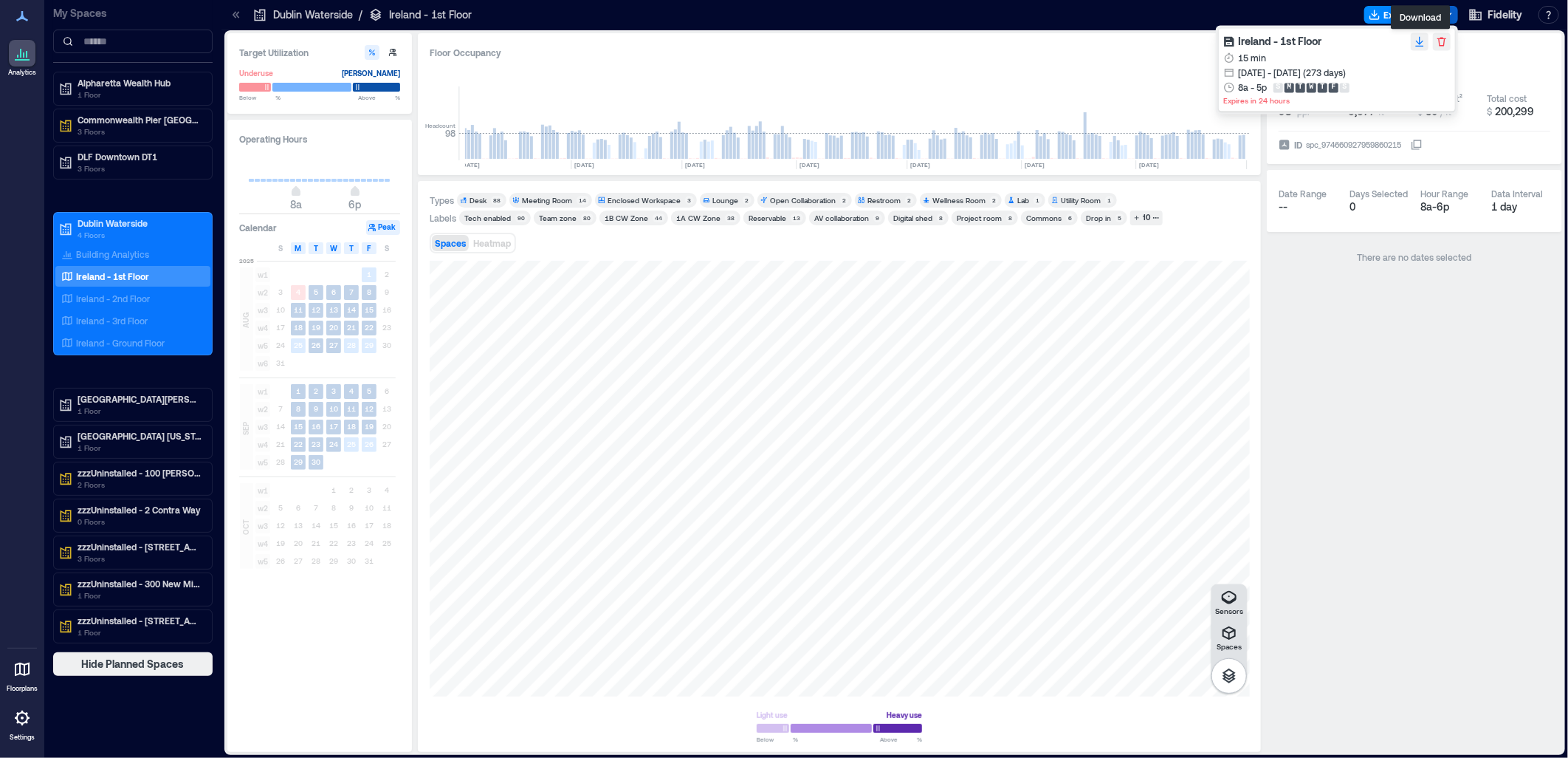
click at [1414, 46] on icon "button" at bounding box center [1418, 40] width 11 height 11
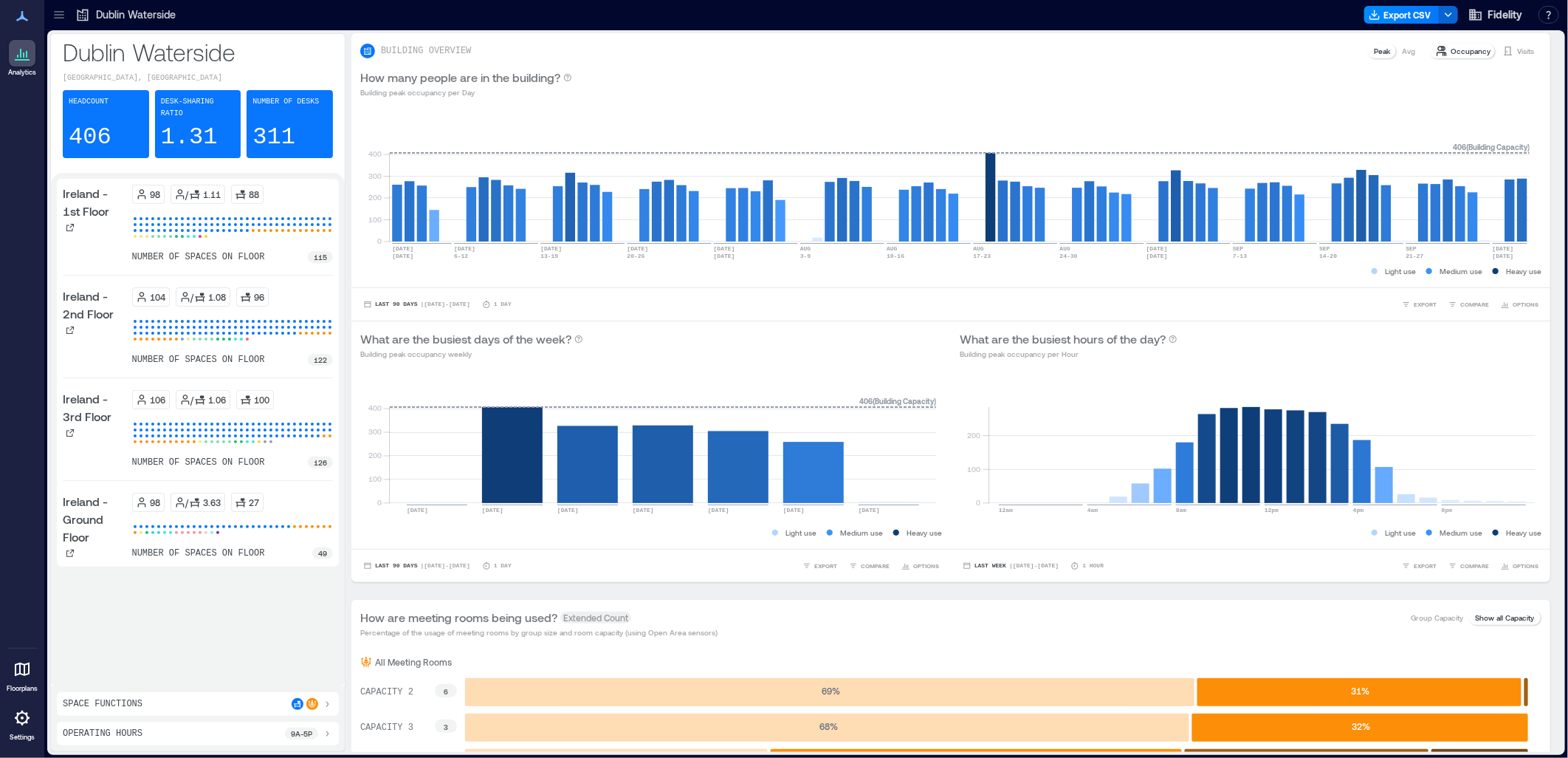
click at [134, 15] on p "Dublin Waterside" at bounding box center [136, 15] width 79 height 15
click at [56, 12] on icon at bounding box center [59, 15] width 14 height 15
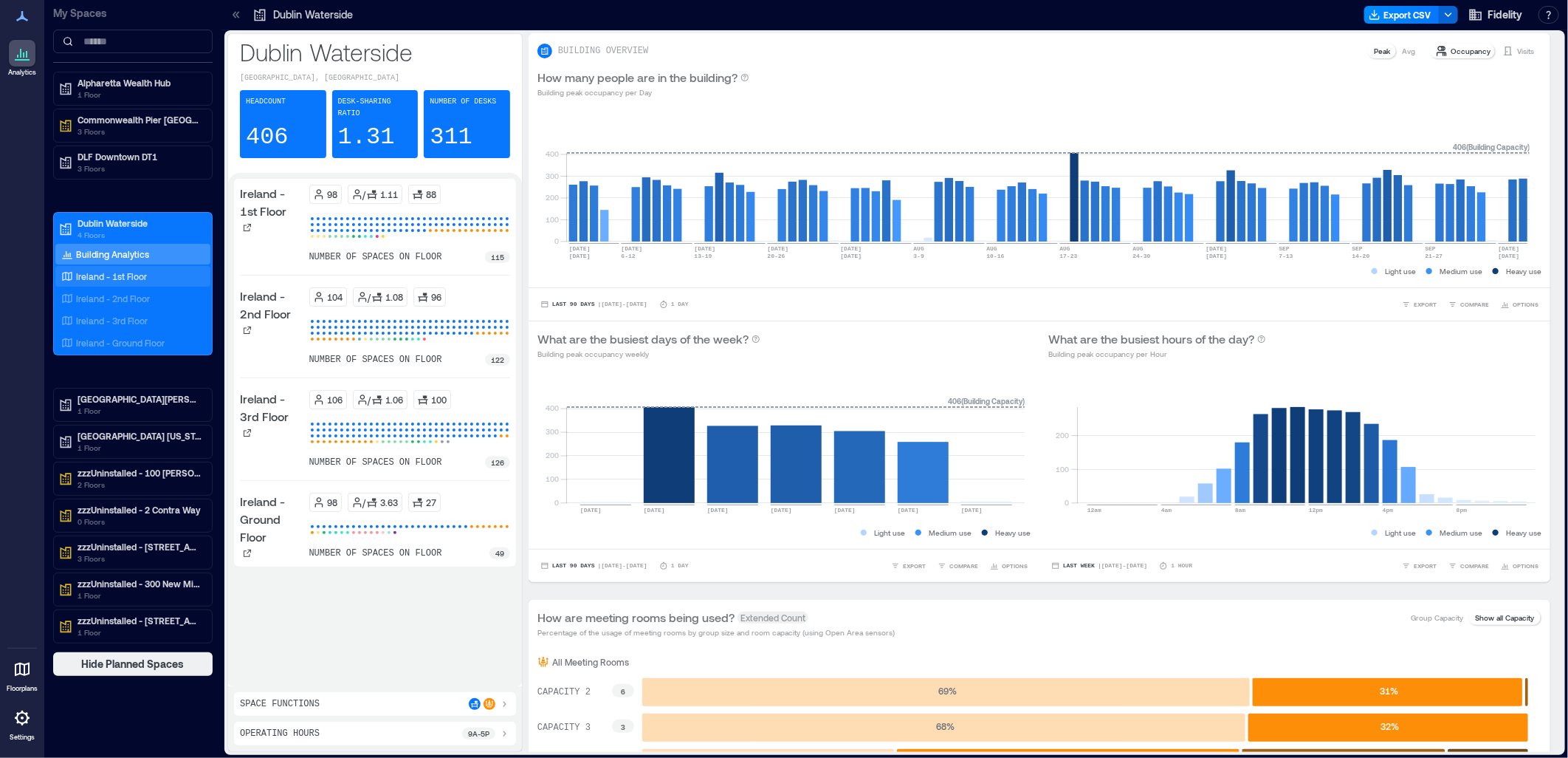
click at [148, 281] on div "Ireland - 1st Floor" at bounding box center [130, 276] width 143 height 15
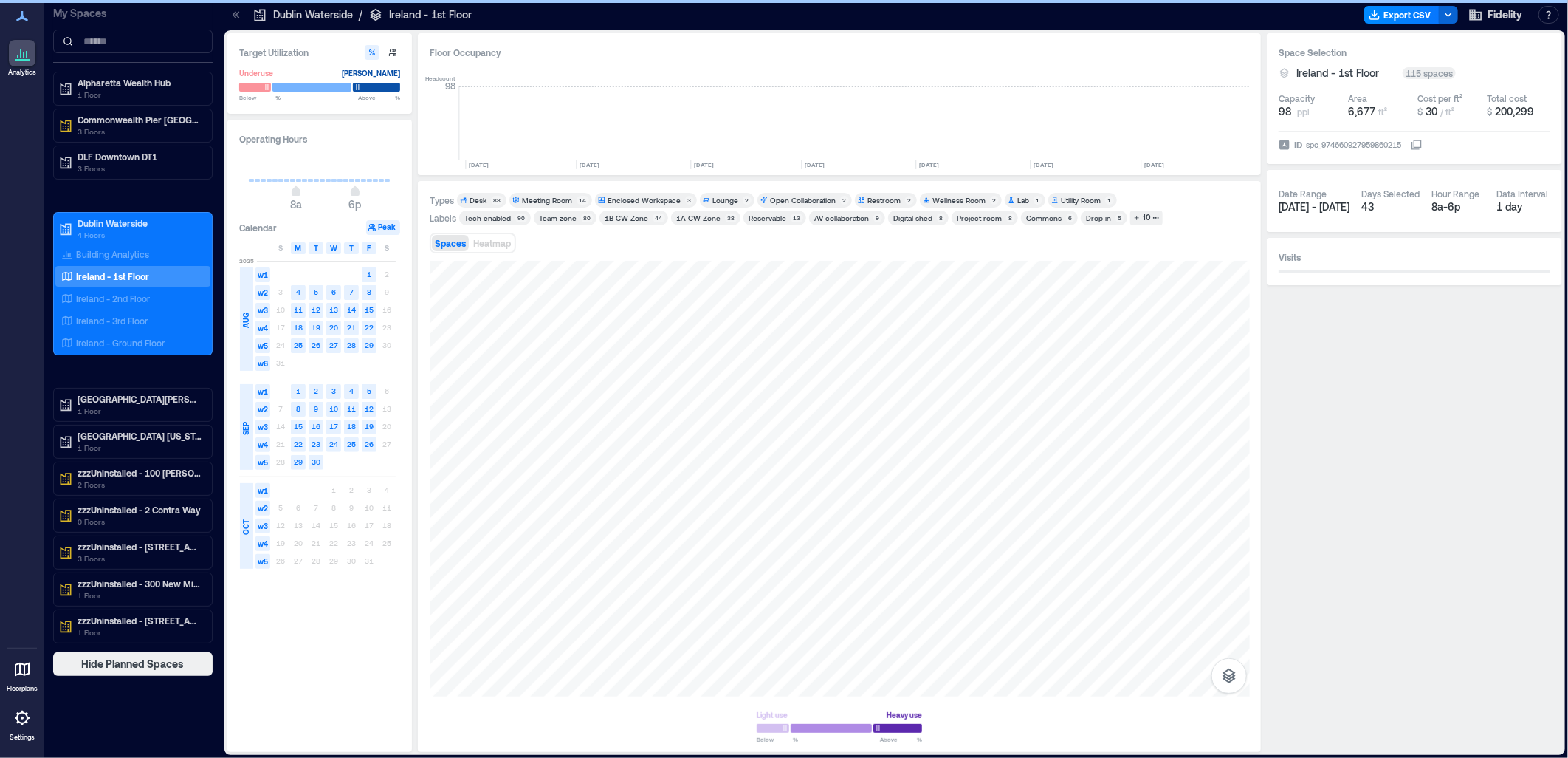
scroll to position [0, 3939]
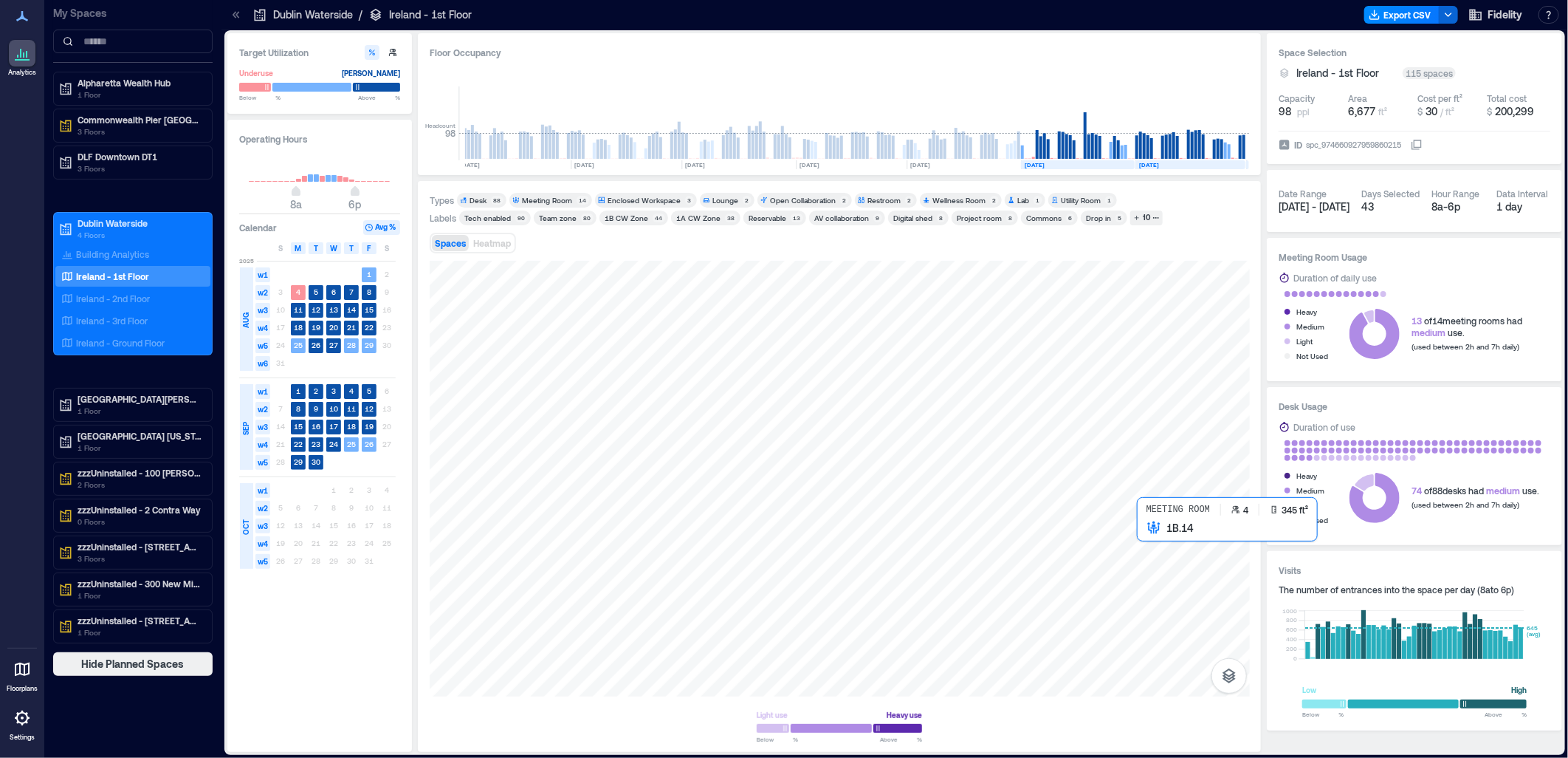
click at [1171, 556] on div at bounding box center [839, 478] width 820 height 436
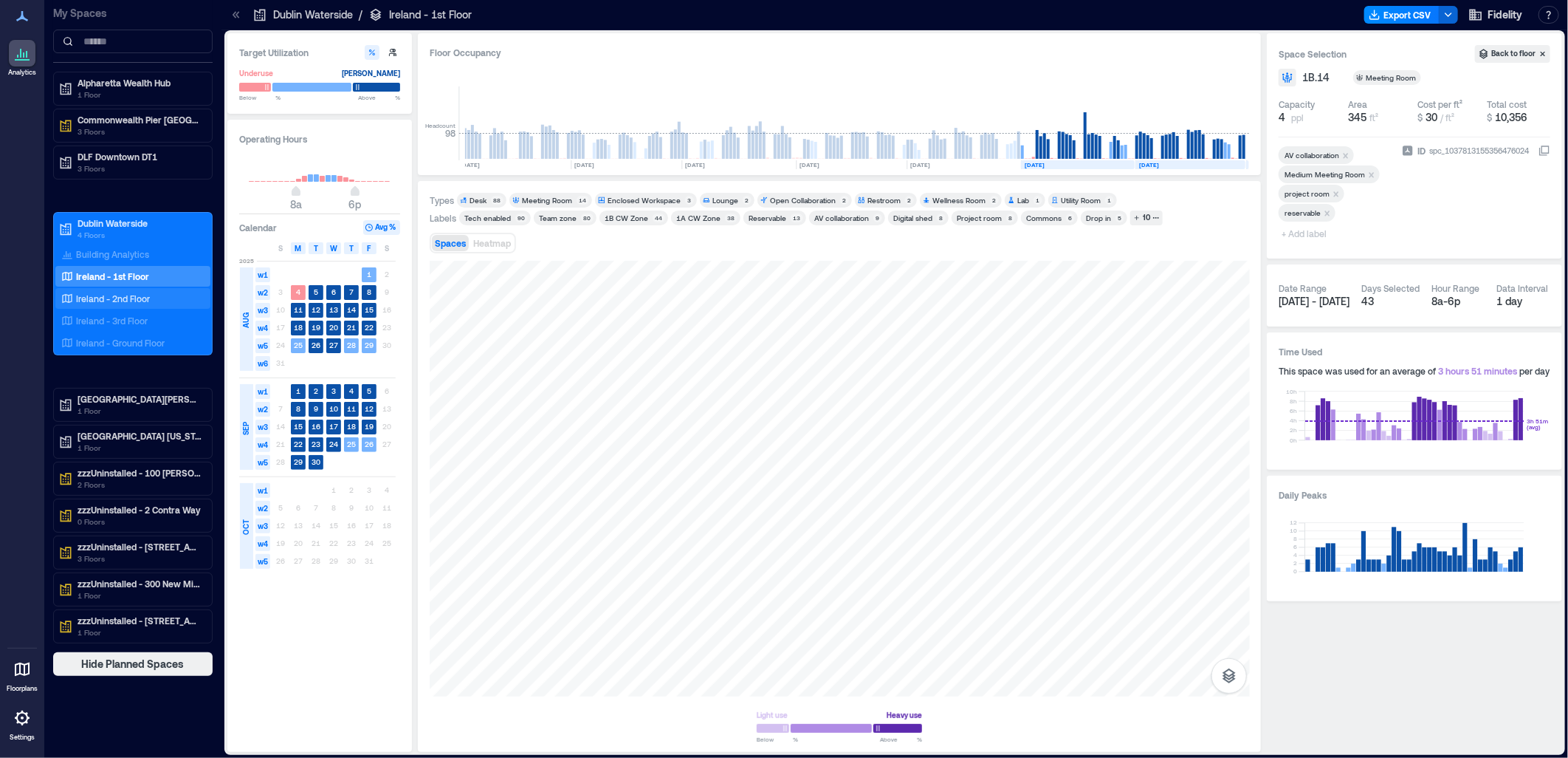
click at [143, 296] on p "Ireland - 2nd Floor" at bounding box center [113, 298] width 74 height 11
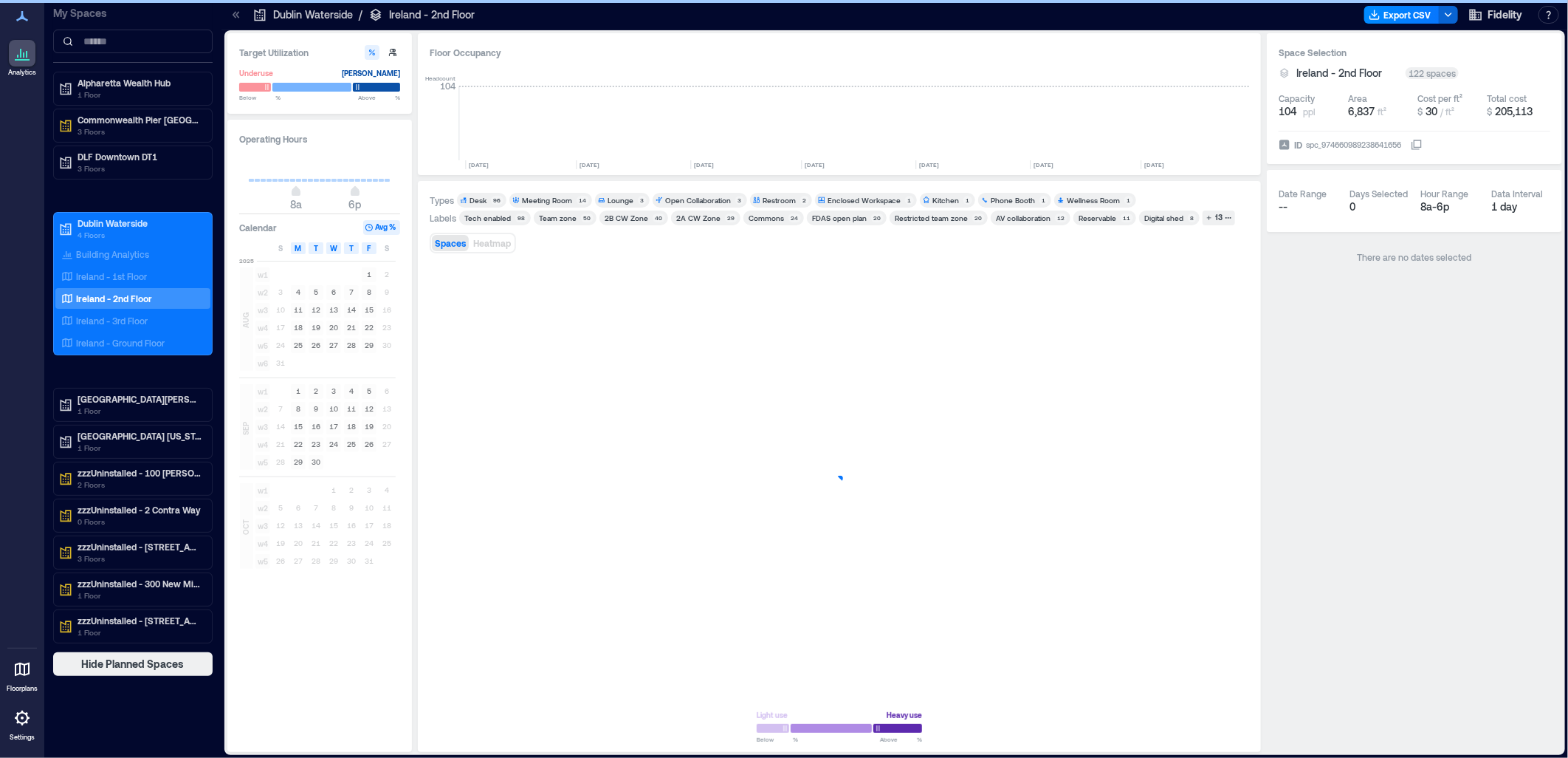
scroll to position [0, 3939]
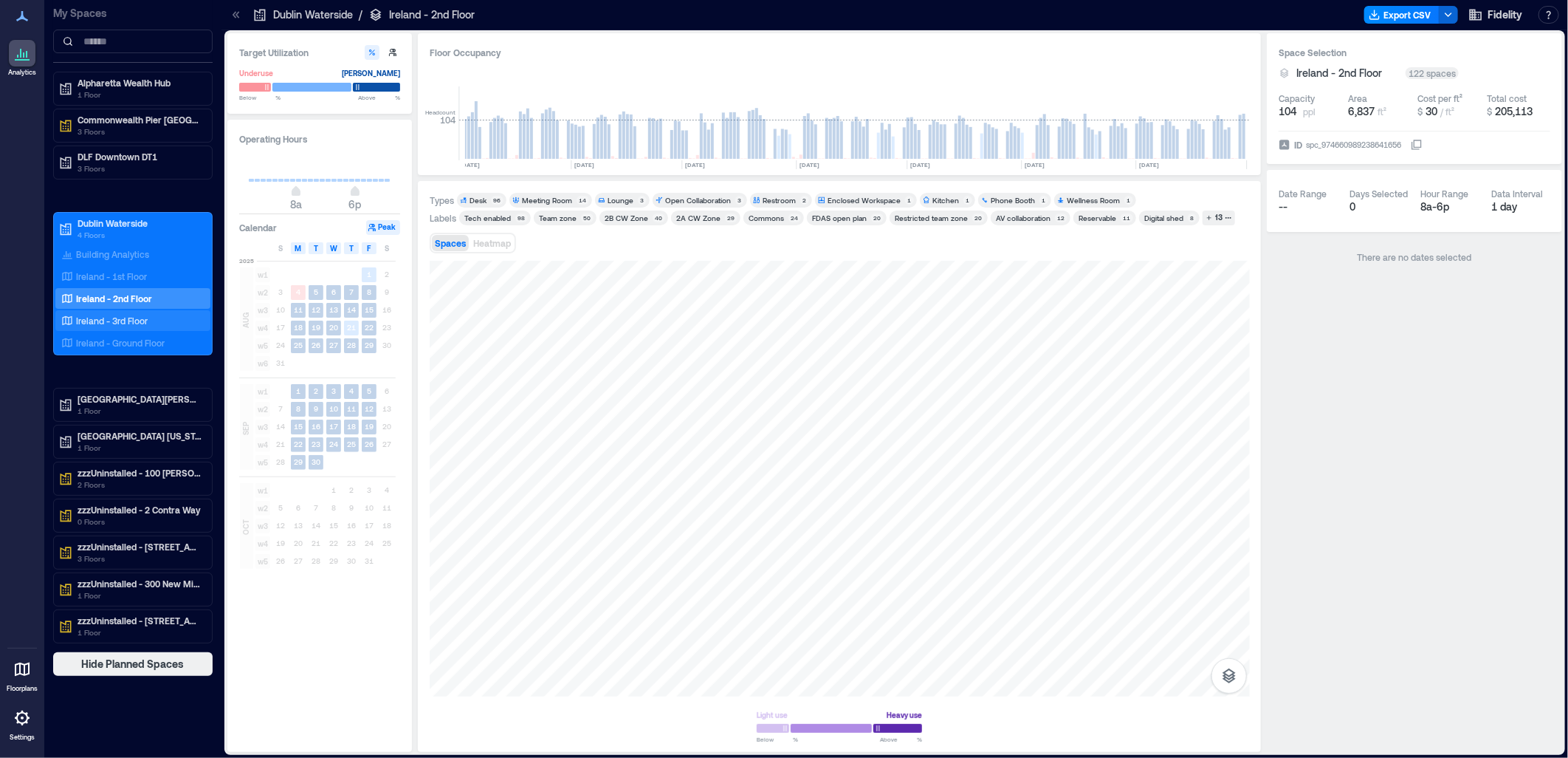
click at [156, 322] on div "Ireland - 3rd Floor" at bounding box center [130, 320] width 143 height 15
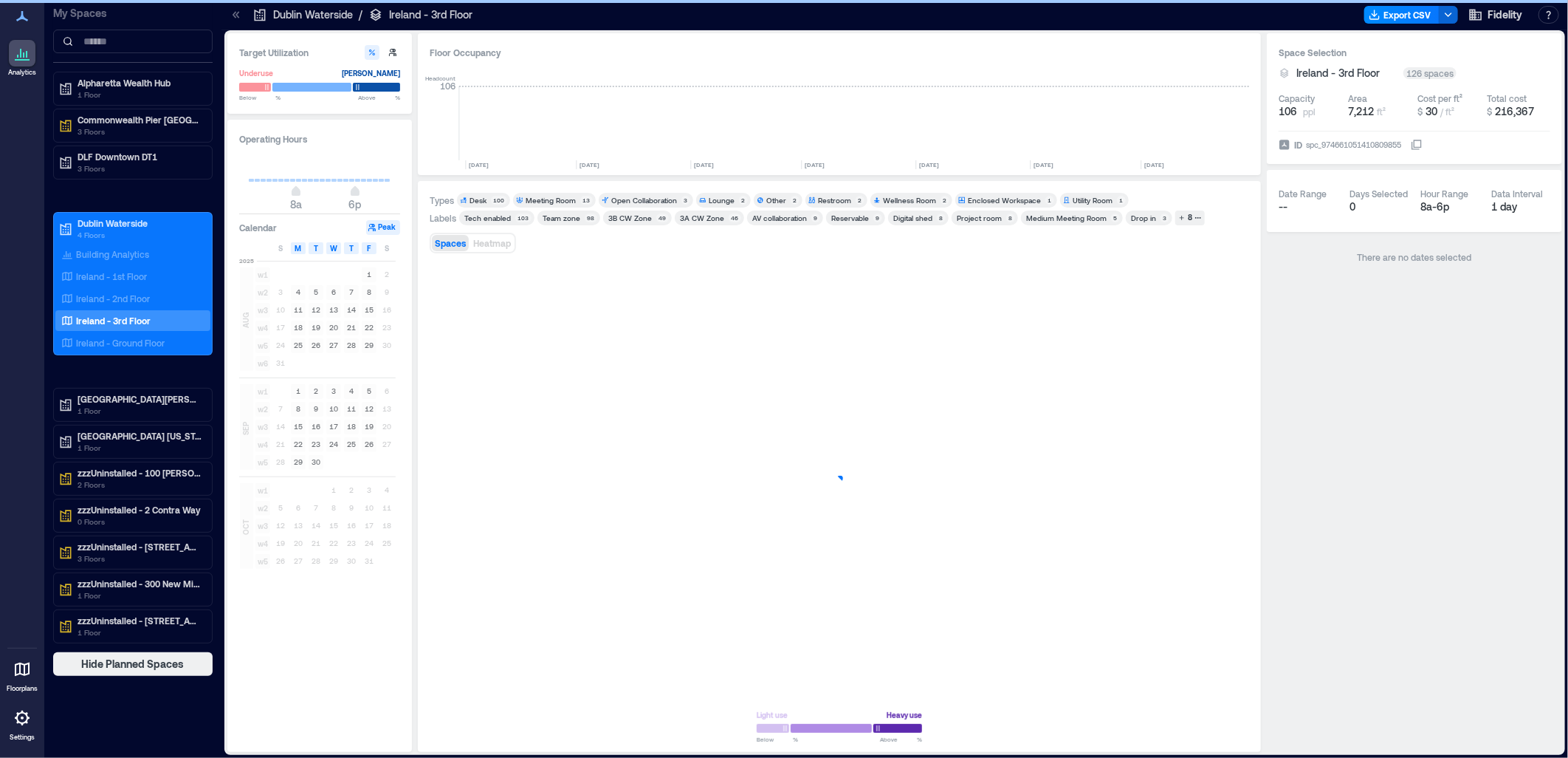
scroll to position [0, 3939]
